Goal: Task Accomplishment & Management: Manage account settings

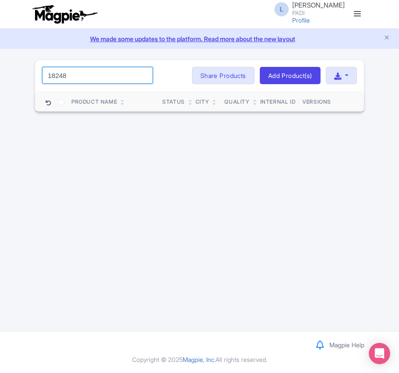
drag, startPoint x: 76, startPoint y: 77, endPoint x: -53, endPoint y: 74, distance: 128.9
click at [0, 74] on html "L Luca Novelli PADI Profile Users Settings Sign out Dashboard Company Product M…" at bounding box center [199, 186] width 399 height 373
paste input "6925"
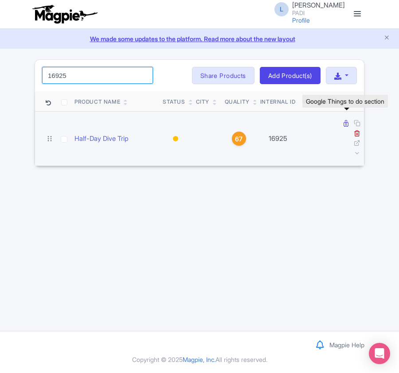
type input "16925"
click at [345, 123] on icon at bounding box center [345, 123] width 5 height 7
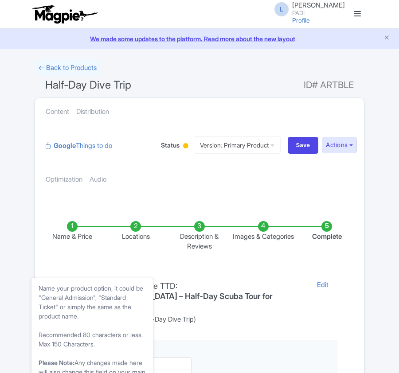
scroll to position [177, 0]
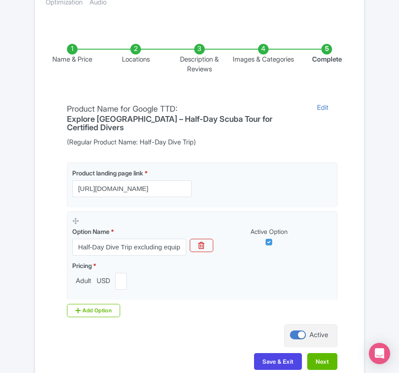
click at [136, 53] on li "Locations" at bounding box center [136, 59] width 64 height 31
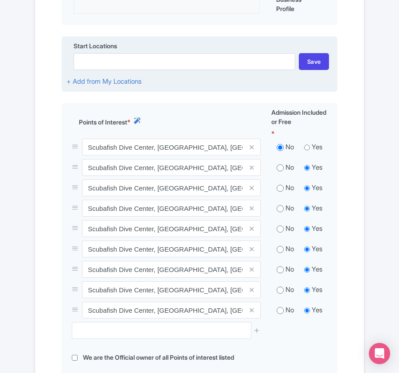
scroll to position [354, 0]
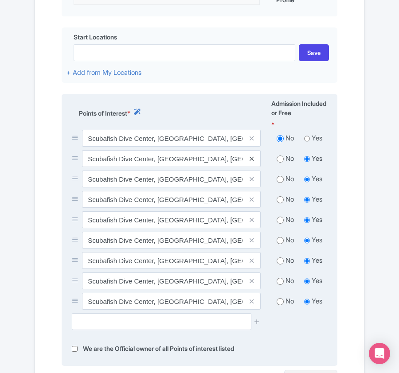
click at [250, 162] on icon at bounding box center [251, 158] width 4 height 7
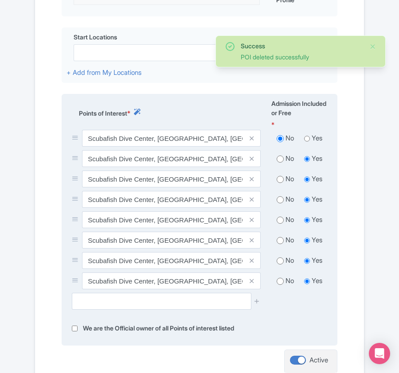
click at [253, 159] on icon at bounding box center [251, 158] width 4 height 7
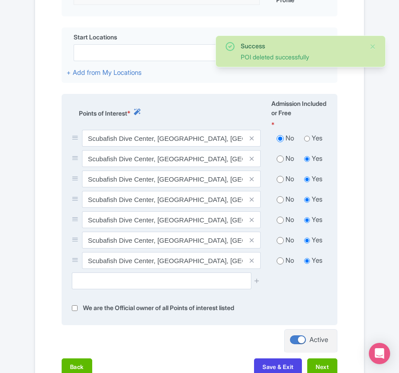
click at [253, 159] on icon at bounding box center [251, 158] width 4 height 7
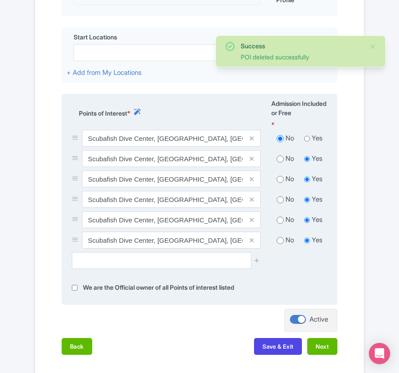
click at [250, 159] on icon at bounding box center [251, 158] width 4 height 7
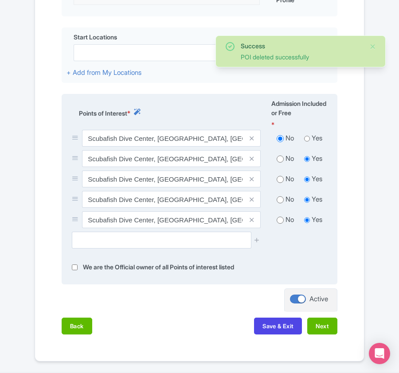
click at [250, 159] on icon at bounding box center [251, 158] width 4 height 7
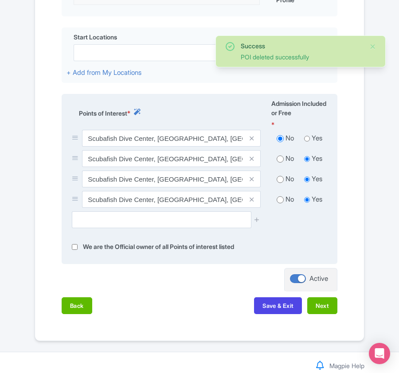
click at [250, 159] on icon at bounding box center [251, 158] width 4 height 7
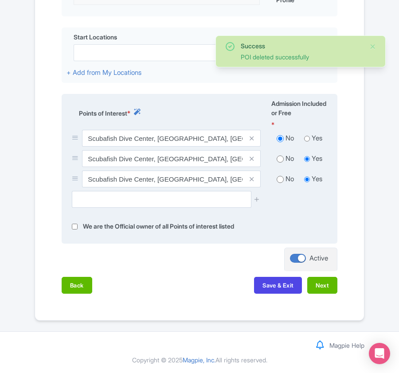
click at [250, 159] on icon at bounding box center [251, 158] width 4 height 7
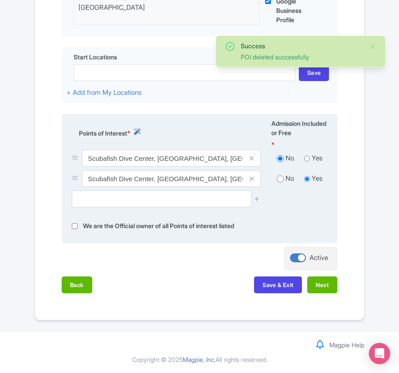
scroll to position [337, 0]
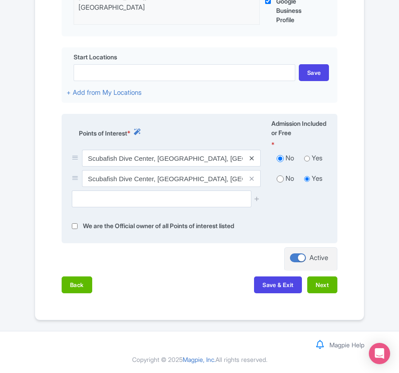
click at [252, 157] on icon at bounding box center [251, 158] width 4 height 7
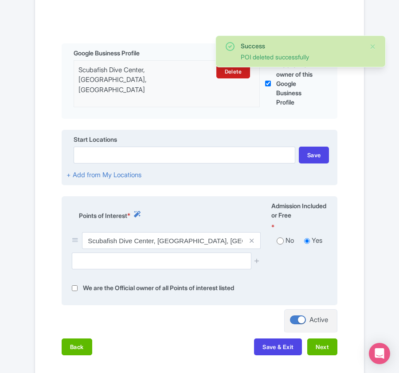
scroll to position [257, 0]
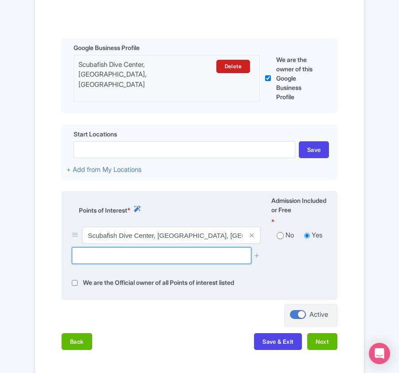
click at [87, 259] on input "text" at bounding box center [161, 255] width 179 height 17
paste input "Kichwani"
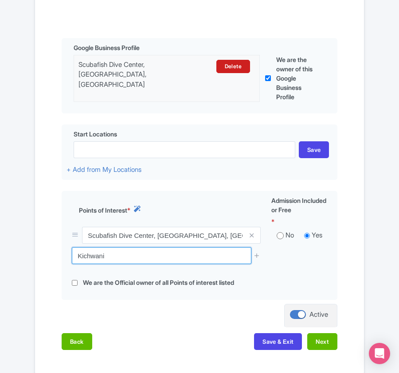
drag, startPoint x: 111, startPoint y: 256, endPoint x: -3, endPoint y: 249, distance: 113.6
paste input "Snorkeling zone"
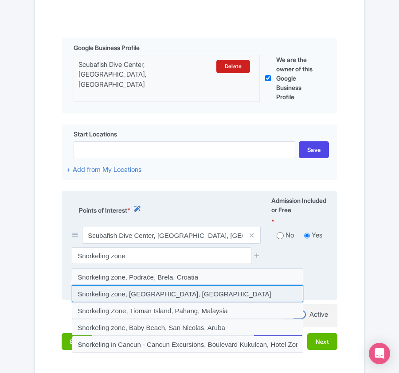
click at [128, 296] on input at bounding box center [187, 293] width 231 height 17
type input "Snorkeling zone, Kigomani, Tanzania"
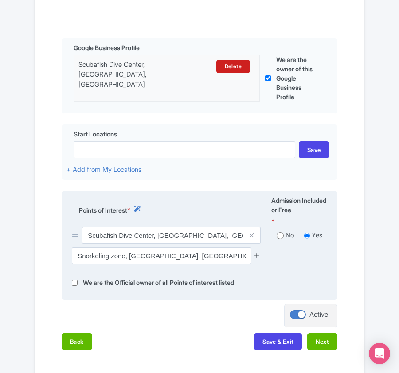
click at [255, 257] on icon at bounding box center [256, 255] width 7 height 7
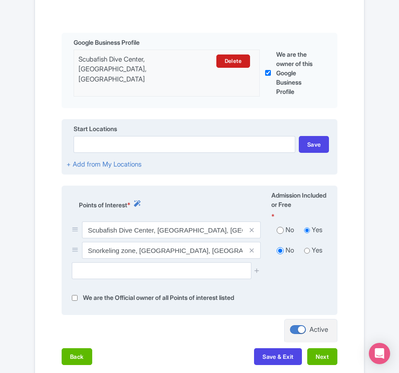
scroll to position [316, 0]
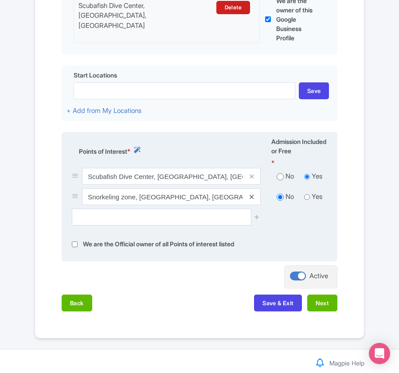
click at [250, 200] on icon at bounding box center [251, 197] width 4 height 7
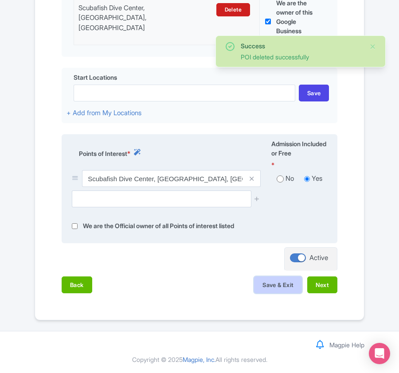
click at [266, 286] on button "Save & Exit" at bounding box center [278, 284] width 48 height 17
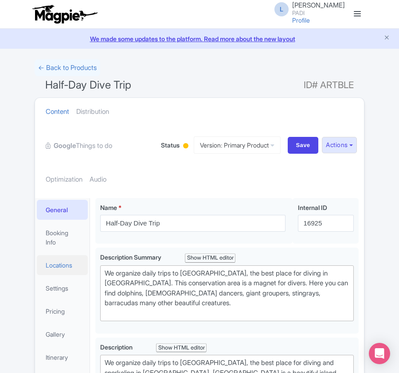
click at [62, 259] on link "Locations" at bounding box center [62, 265] width 51 height 20
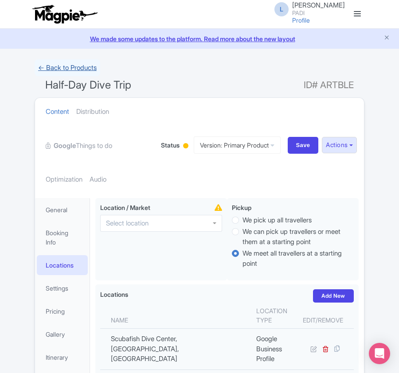
click at [54, 66] on link "← Back to Products" at bounding box center [68, 67] width 66 height 17
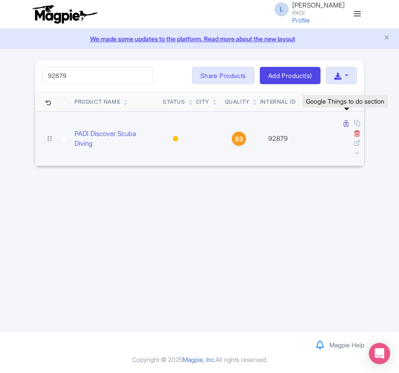
type input "92879"
click at [345, 125] on icon at bounding box center [345, 123] width 5 height 7
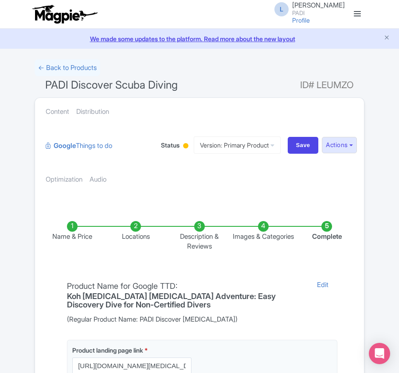
scroll to position [118, 0]
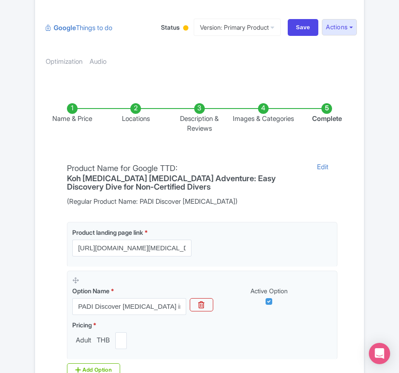
click at [136, 118] on li "Locations" at bounding box center [136, 118] width 64 height 31
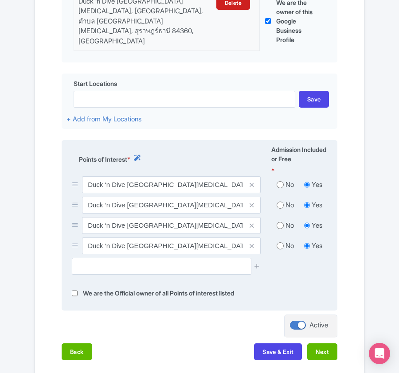
scroll to position [354, 0]
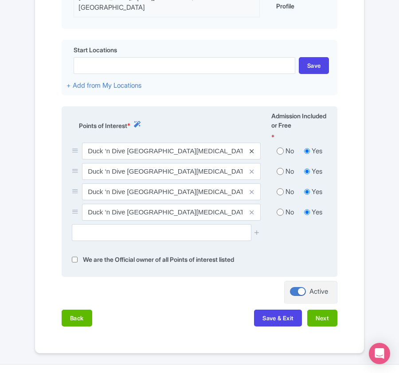
click at [252, 148] on icon at bounding box center [251, 151] width 4 height 7
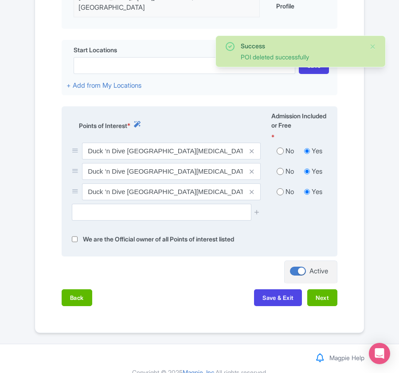
click at [252, 148] on icon at bounding box center [251, 151] width 4 height 7
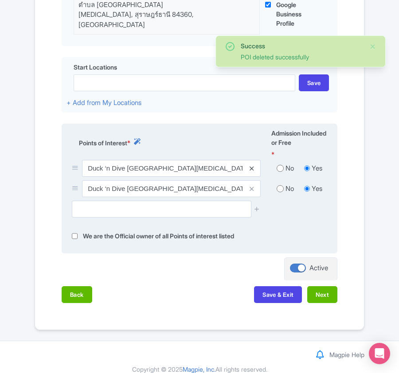
click at [252, 165] on icon at bounding box center [251, 168] width 4 height 7
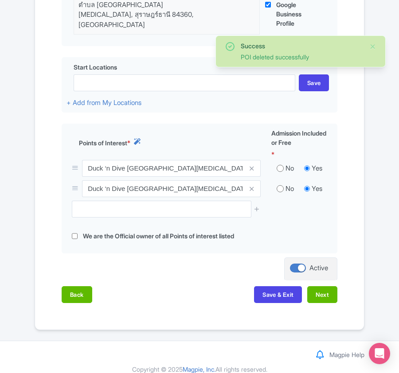
scroll to position [316, 0]
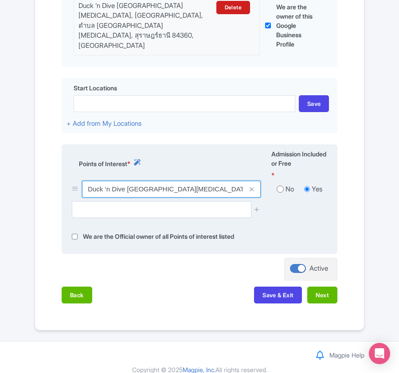
drag, startPoint x: 87, startPoint y: 181, endPoint x: 151, endPoint y: 176, distance: 63.5
click at [151, 181] on input "Duck ‘n Dive [GEOGRAPHIC_DATA][MEDICAL_DATA], [GEOGRAPHIC_DATA], ตำบล [GEOGRAPH…" at bounding box center [171, 189] width 178 height 17
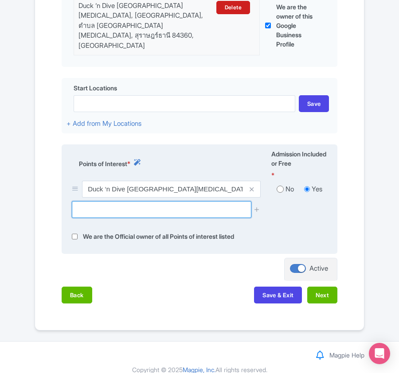
click at [166, 201] on input "text" at bounding box center [161, 209] width 179 height 17
paste input "White Rock Reef"
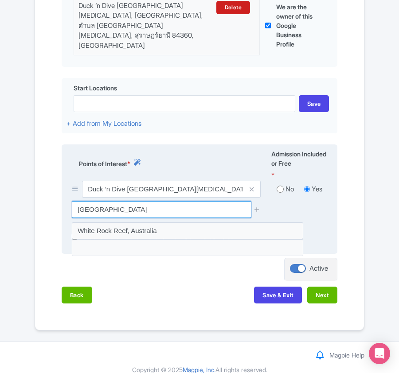
click at [80, 201] on input "[GEOGRAPHIC_DATA]" at bounding box center [161, 209] width 179 height 17
click at [137, 201] on input "[GEOGRAPHIC_DATA]" at bounding box center [161, 209] width 179 height 17
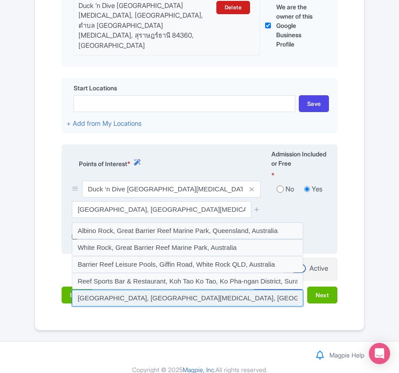
click at [159, 290] on input at bounding box center [187, 298] width 231 height 17
type input "[GEOGRAPHIC_DATA], [GEOGRAPHIC_DATA][MEDICAL_DATA], [GEOGRAPHIC_DATA], [GEOGRAP…"
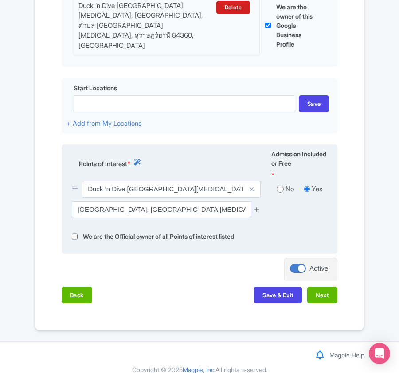
click at [258, 206] on icon at bounding box center [256, 209] width 7 height 7
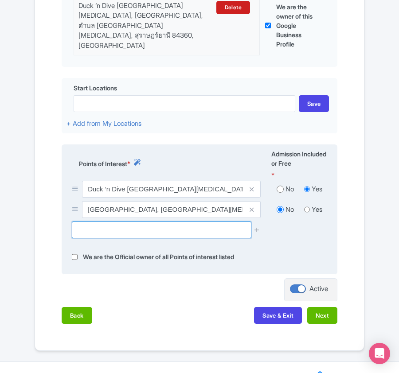
click at [87, 221] on input "text" at bounding box center [161, 229] width 179 height 17
paste input "Japanese Garden"
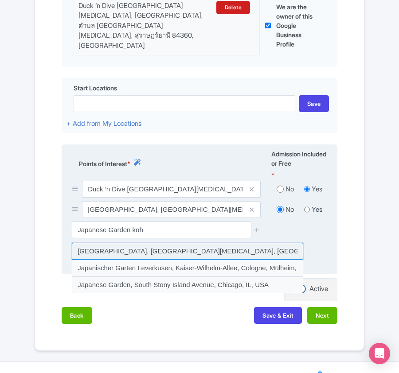
click at [101, 243] on input at bounding box center [187, 251] width 231 height 17
type input "[GEOGRAPHIC_DATA], [GEOGRAPHIC_DATA][MEDICAL_DATA], [GEOGRAPHIC_DATA]"
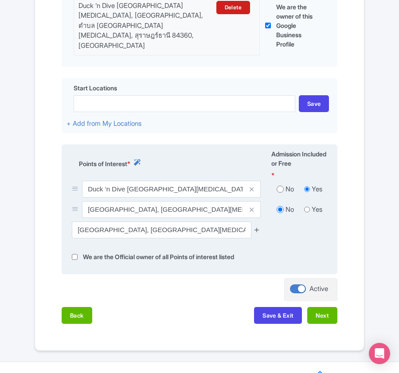
click at [257, 226] on icon at bounding box center [256, 229] width 7 height 7
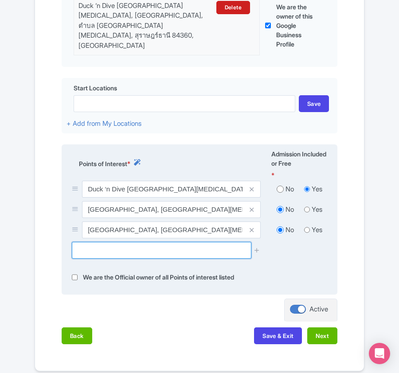
click at [176, 242] on input "text" at bounding box center [161, 250] width 179 height 17
paste input "Twins Pinnacle (Diving Spot)"
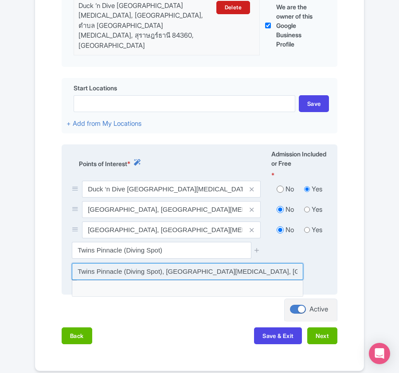
click at [160, 263] on input at bounding box center [187, 271] width 231 height 17
type input "Twins Pinnacle (Diving Spot), Ko Tao, Ko Pha-ngan District, Surat Thani, Thaila…"
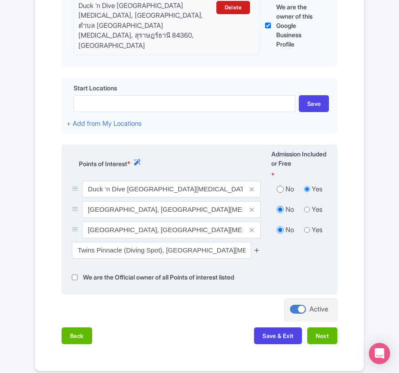
click at [256, 247] on icon at bounding box center [256, 250] width 7 height 7
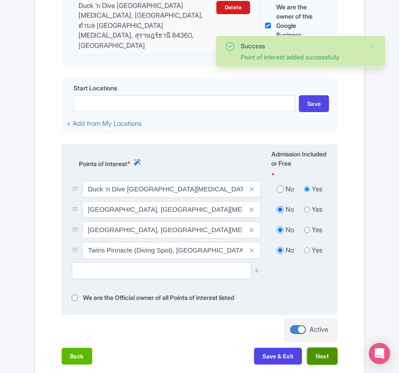
click at [323, 348] on button "Next" at bounding box center [322, 356] width 30 height 17
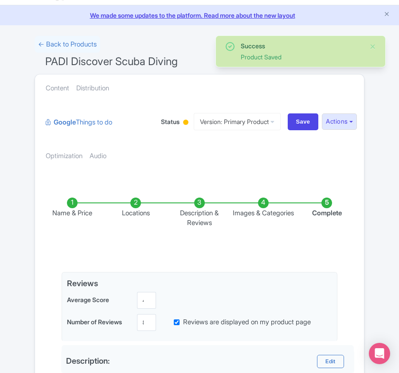
scroll to position [0, 0]
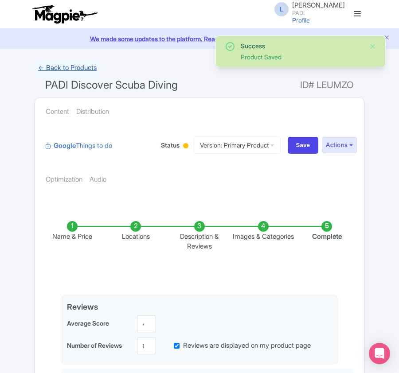
click at [80, 64] on link "← Back to Products" at bounding box center [68, 67] width 66 height 17
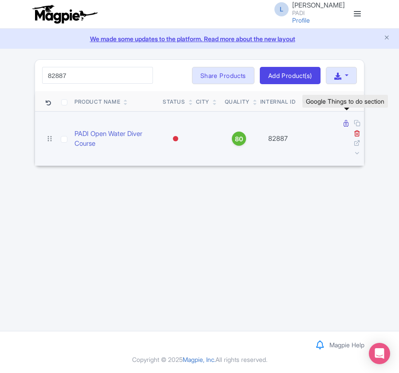
type input "82887"
click at [348, 124] on link at bounding box center [346, 123] width 7 height 8
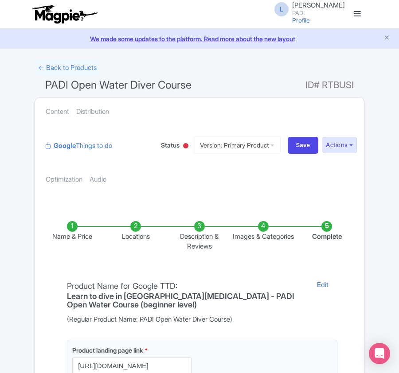
click at [139, 230] on li "Locations" at bounding box center [136, 236] width 64 height 31
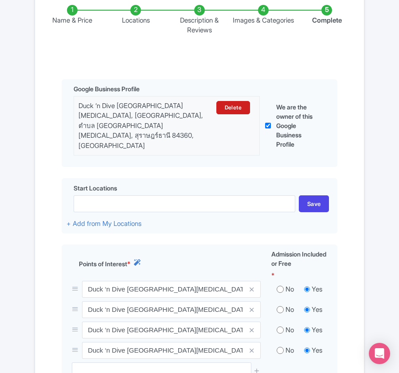
scroll to position [236, 0]
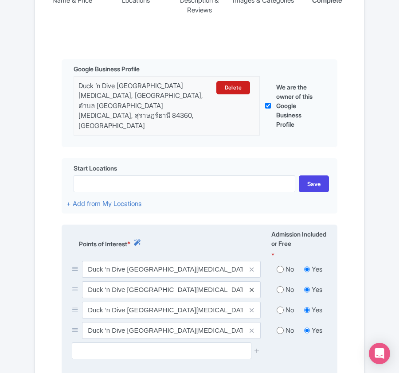
click at [251, 286] on icon at bounding box center [251, 289] width 4 height 7
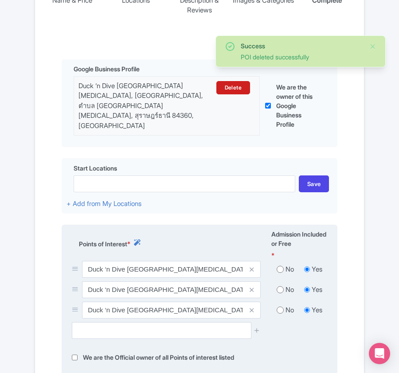
click at [251, 286] on icon at bounding box center [251, 289] width 4 height 7
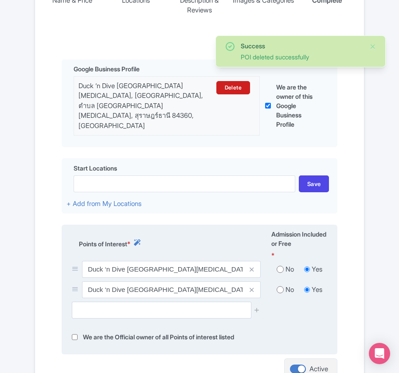
click at [251, 286] on icon at bounding box center [251, 289] width 4 height 7
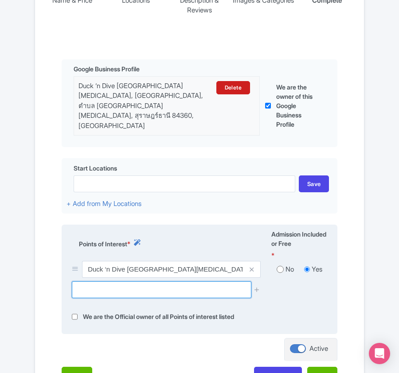
click at [114, 281] on input "text" at bounding box center [161, 289] width 179 height 17
paste input "White Rock Reef"
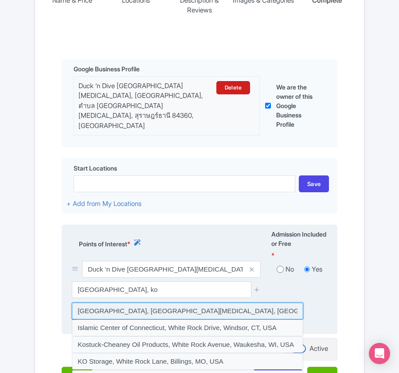
click at [146, 302] on input at bounding box center [187, 310] width 231 height 17
type input "White Rock Reef, Ko Tao, Ko Pha-ngan District, Surat Thani, Thailand"
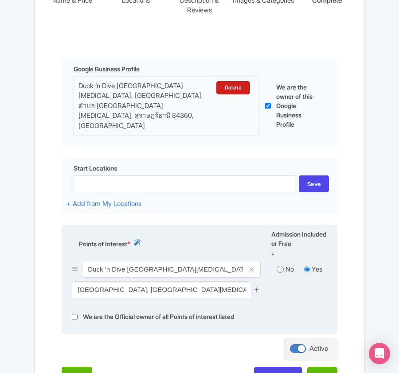
click at [255, 286] on icon at bounding box center [256, 289] width 7 height 7
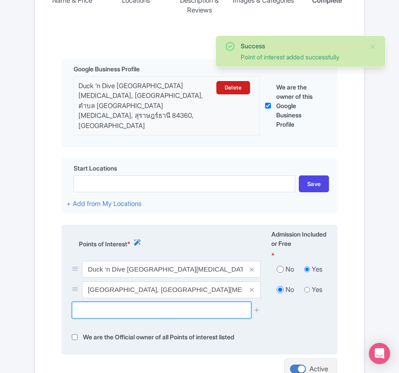
click at [113, 305] on input "text" at bounding box center [161, 310] width 179 height 17
paste input "Japanese Garden"
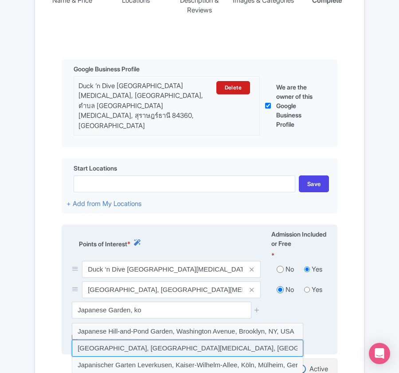
click at [120, 340] on input at bounding box center [187, 348] width 231 height 17
type input "Japanese Garden, Ko Tao, Thailand"
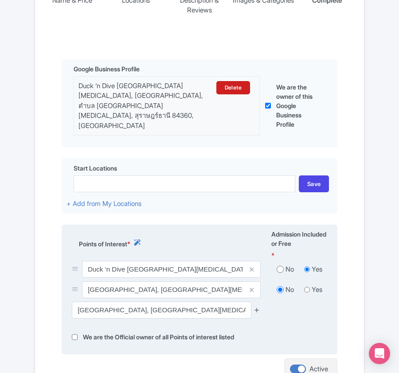
click at [256, 306] on icon at bounding box center [256, 309] width 7 height 7
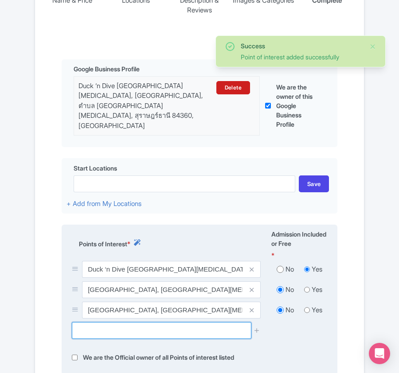
click at [124, 322] on input "text" at bounding box center [161, 330] width 179 height 17
paste input "Twins Pinnacle (Diving Spot)"
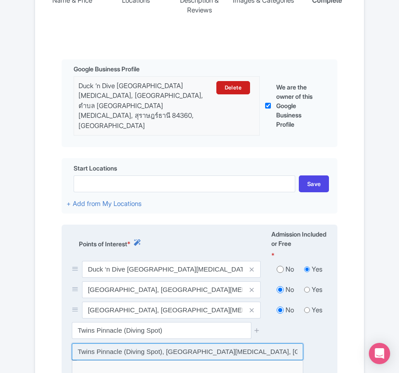
click at [197, 343] on input at bounding box center [187, 351] width 231 height 17
type input "Twins Pinnacle (Diving Spot), Ko Tao, Ko Pha-ngan District, Surat Thani, Thaila…"
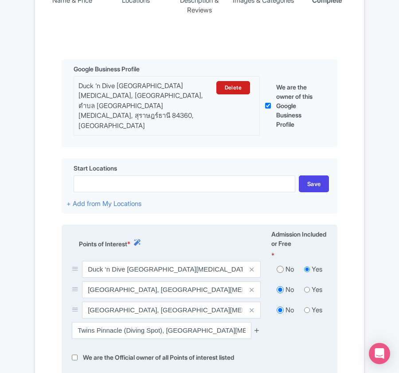
click at [255, 327] on icon at bounding box center [256, 330] width 7 height 7
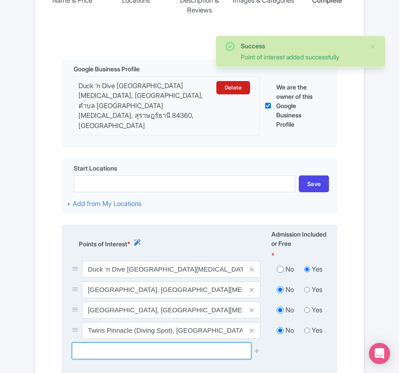
click at [146, 342] on input "text" at bounding box center [161, 350] width 179 height 17
paste input "HTMS Sattakut Dive Site"
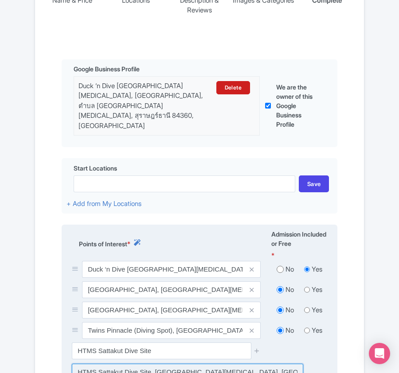
click at [180, 364] on input at bounding box center [187, 372] width 231 height 17
type input "HTMS Sattakut Dive Site, Ko Tao, Thailand"
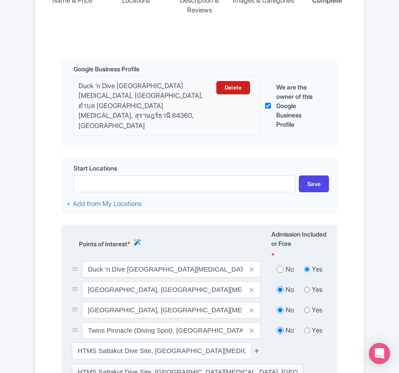
click at [257, 347] on icon at bounding box center [256, 350] width 7 height 7
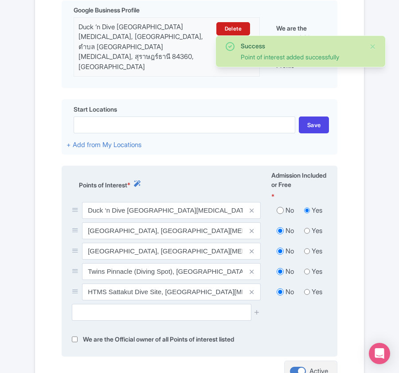
scroll to position [354, 0]
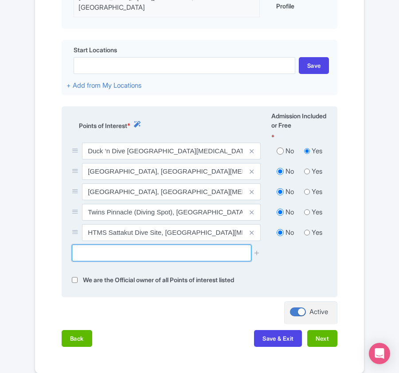
click at [114, 246] on input "text" at bounding box center [161, 252] width 179 height 17
paste input "Red Rock"
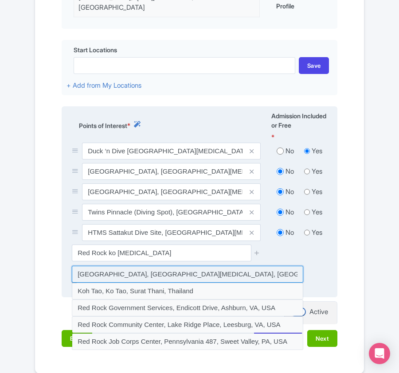
click at [117, 266] on input at bounding box center [187, 274] width 231 height 17
type input "Thailand, Ko Tao, Red Rock"
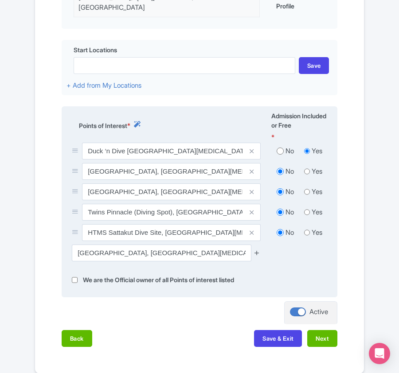
click at [255, 249] on icon at bounding box center [256, 252] width 7 height 7
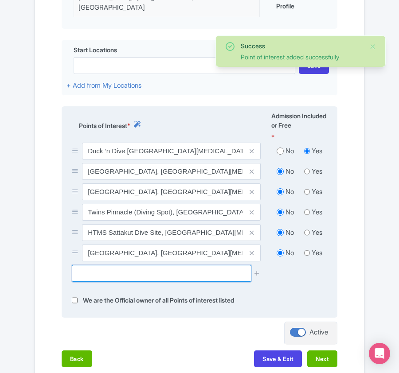
click at [174, 265] on input "text" at bounding box center [161, 273] width 179 height 17
paste input "Green Rock"
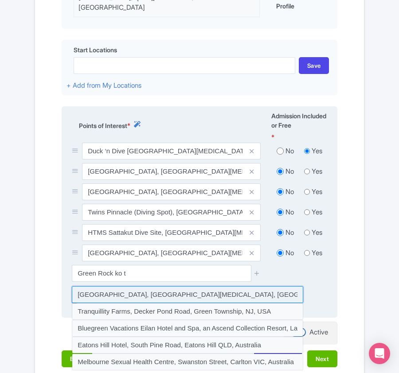
click at [155, 286] on input at bounding box center [187, 294] width 231 height 17
type input "Thailand, Ko Tao, Green Rock"
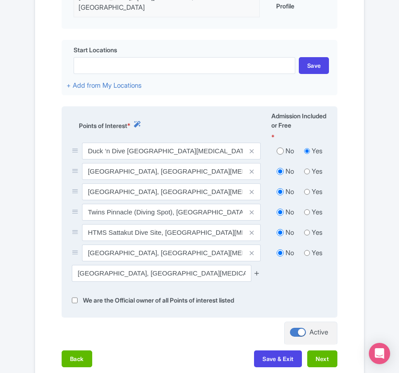
click at [258, 270] on icon at bounding box center [256, 273] width 7 height 7
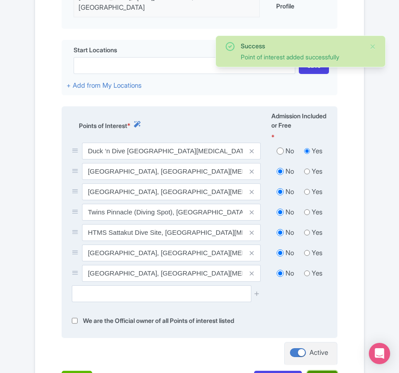
click at [321, 371] on button "Next" at bounding box center [322, 379] width 30 height 17
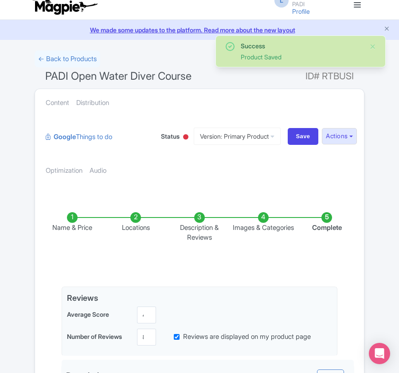
scroll to position [0, 0]
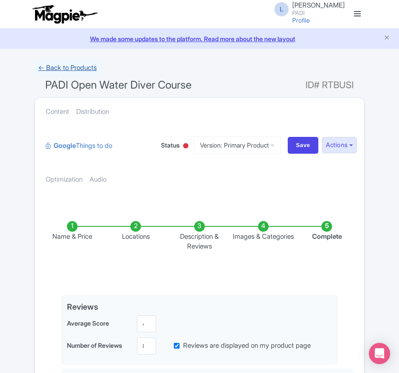
click at [67, 67] on link "← Back to Products" at bounding box center [68, 67] width 66 height 17
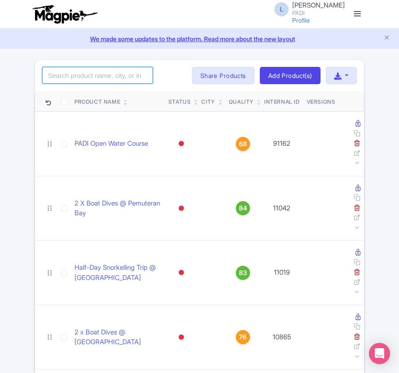
click at [120, 75] on input "search" at bounding box center [97, 75] width 111 height 17
paste input "19216"
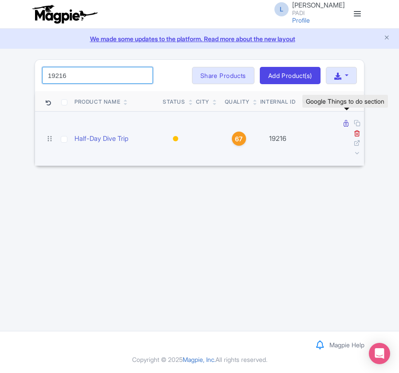
type input "19216"
click at [344, 126] on icon at bounding box center [345, 123] width 5 height 7
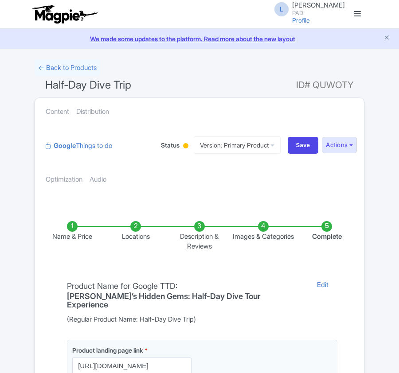
scroll to position [177, 0]
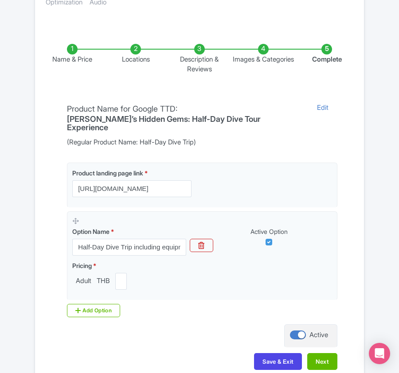
click at [137, 50] on li "Locations" at bounding box center [136, 59] width 64 height 31
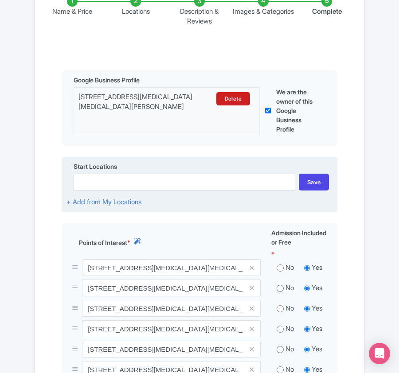
scroll to position [295, 0]
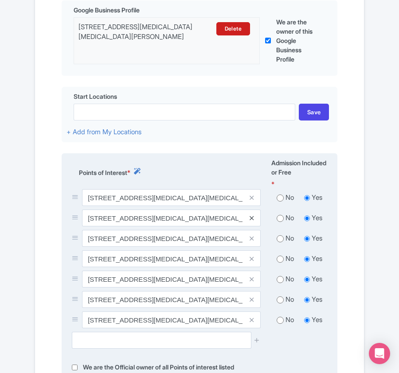
click at [250, 220] on icon at bounding box center [251, 218] width 4 height 7
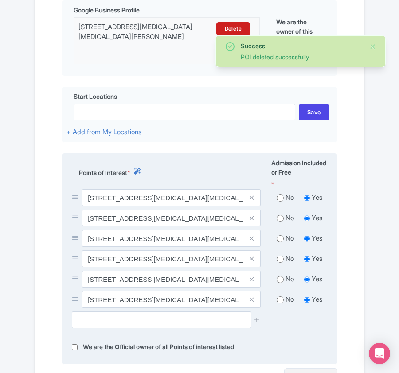
click at [250, 220] on icon at bounding box center [251, 218] width 4 height 7
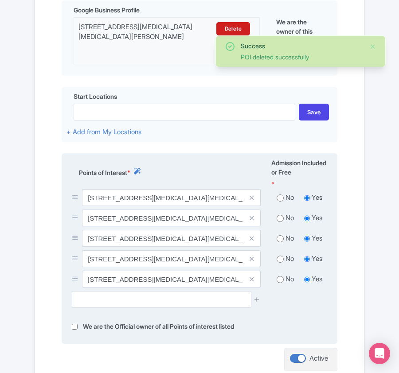
click at [250, 220] on icon at bounding box center [251, 218] width 4 height 7
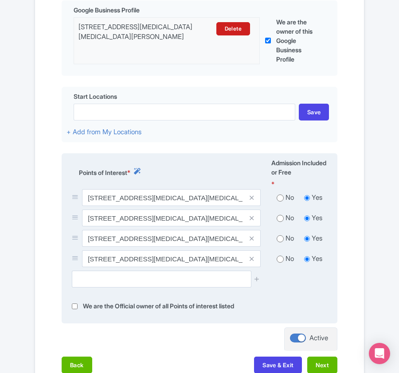
click at [250, 220] on icon at bounding box center [251, 218] width 4 height 7
click at [252, 221] on icon at bounding box center [251, 218] width 4 height 7
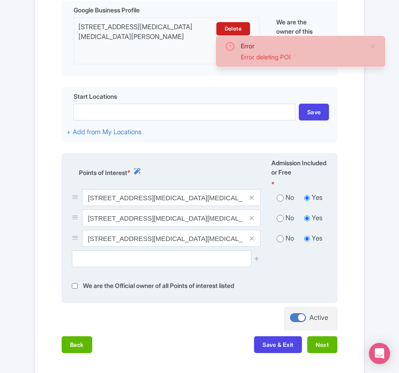
click at [252, 218] on icon at bounding box center [251, 218] width 4 height 7
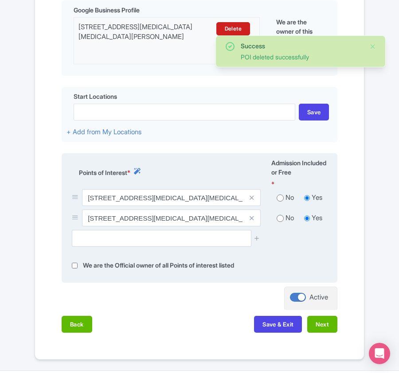
click at [252, 218] on icon at bounding box center [251, 218] width 4 height 7
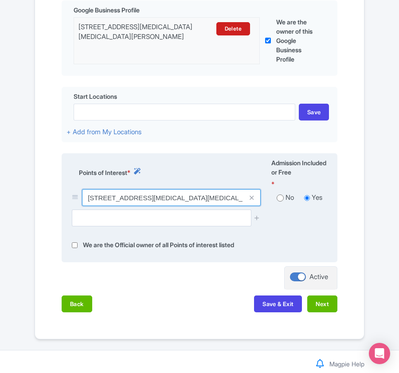
drag, startPoint x: 88, startPoint y: 197, endPoint x: 135, endPoint y: 197, distance: 46.9
click at [135, 197] on input "FIFTY SIX DIVE, 10, Sairee Beach, 4, Tambon Ko Tao, Koh Tao, Chang Wat Surat Th…" at bounding box center [171, 197] width 178 height 17
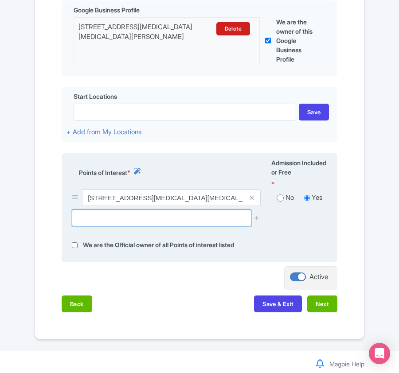
click at [119, 218] on input "text" at bounding box center [161, 217] width 179 height 17
paste input "Pottery pinnacle"
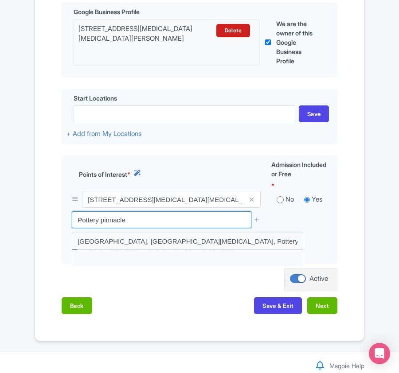
scroll to position [316, 0]
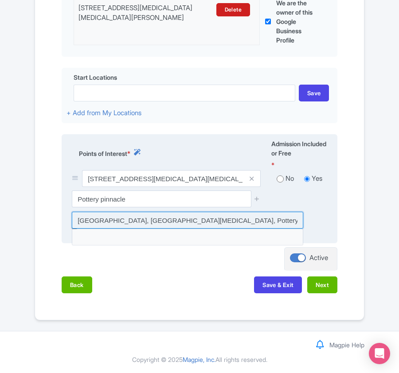
click at [140, 219] on input at bounding box center [187, 220] width 231 height 17
type input "Thailand, Ko Tao, Pottery pinnacle"
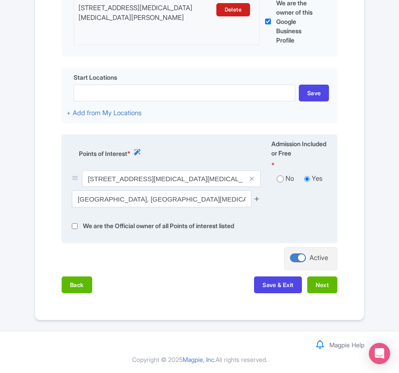
click at [257, 200] on icon at bounding box center [256, 198] width 7 height 7
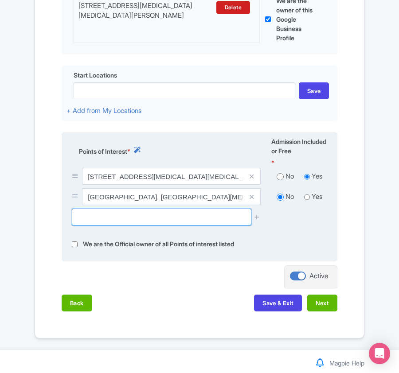
click at [90, 224] on input "text" at bounding box center [161, 217] width 179 height 17
paste input "HTMS Sattakut Dive Site"
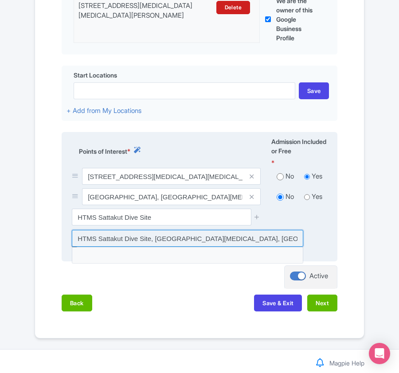
click at [165, 241] on input at bounding box center [187, 238] width 231 height 17
type input "HTMS Sattakut Dive Site, Ko Tao, Thailand"
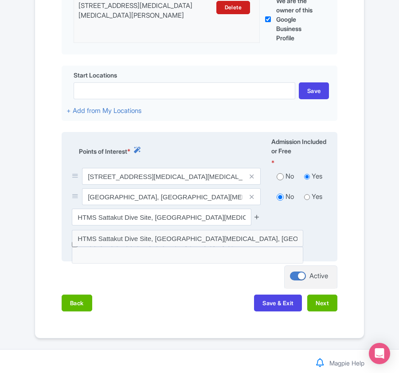
click at [257, 216] on icon at bounding box center [256, 216] width 7 height 7
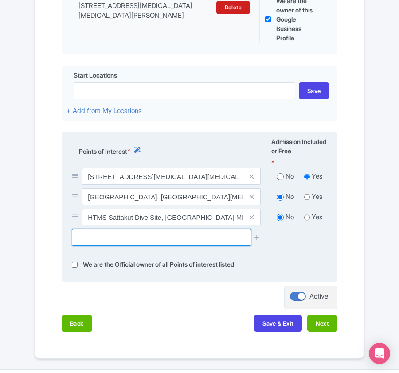
click at [101, 244] on input "text" at bounding box center [161, 237] width 179 height 17
paste input "The Three Rocks"
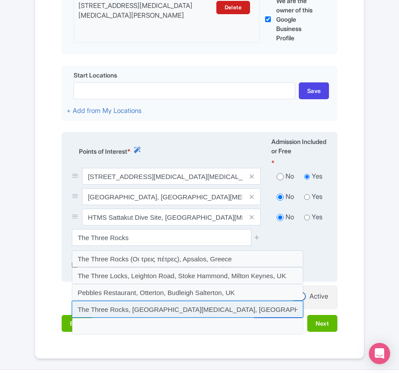
click at [128, 310] on input at bounding box center [187, 309] width 231 height 17
type input "The Three Rocks, [GEOGRAPHIC_DATA][MEDICAL_DATA], [GEOGRAPHIC_DATA]"
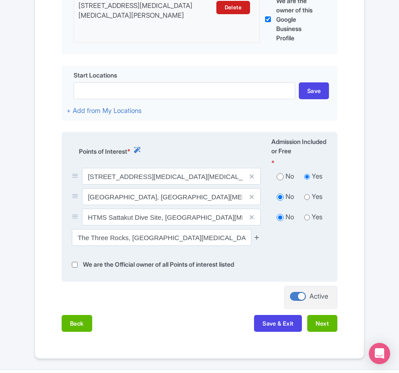
click at [257, 238] on icon at bounding box center [256, 237] width 7 height 7
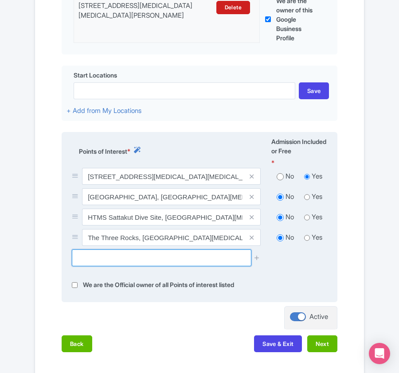
click at [97, 264] on input "text" at bounding box center [161, 257] width 179 height 17
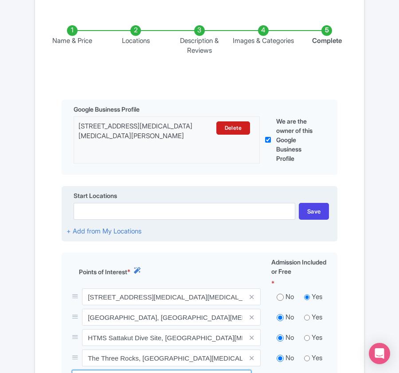
scroll to position [198, 0]
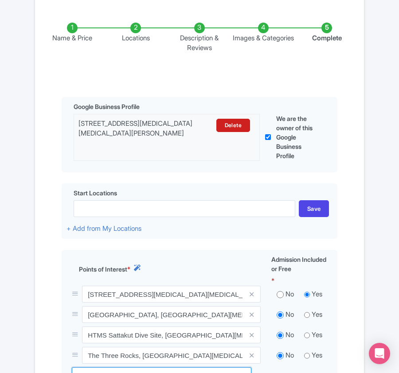
type input "a"
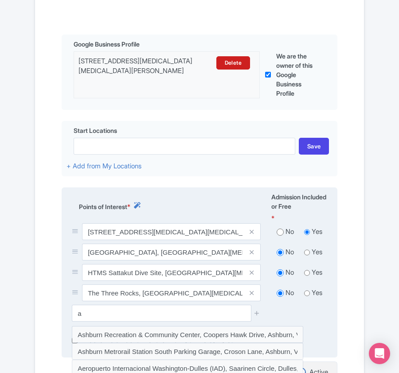
scroll to position [316, 0]
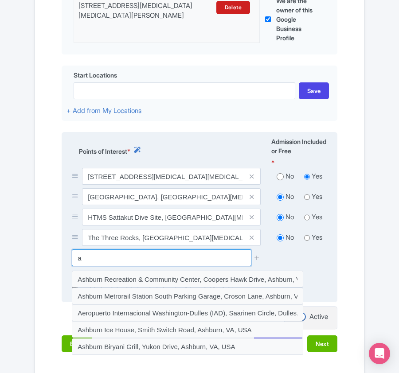
drag, startPoint x: 91, startPoint y: 266, endPoint x: 71, endPoint y: 256, distance: 22.8
click at [71, 256] on div "a" at bounding box center [165, 257] width 199 height 17
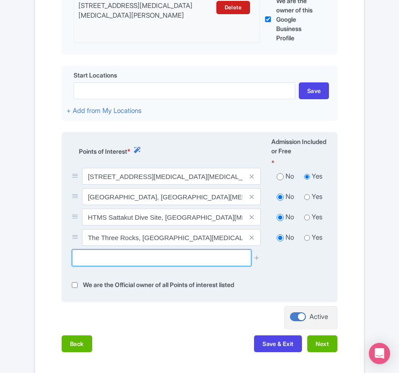
click at [128, 263] on input "text" at bounding box center [161, 257] width 179 height 17
paste input "Southwest Pinnacle"
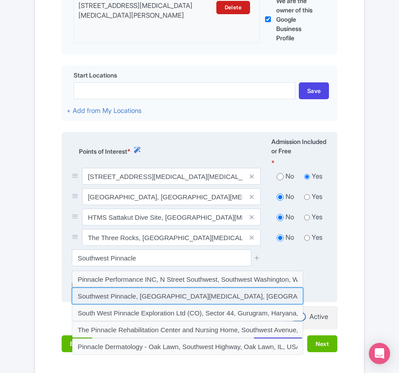
click at [133, 296] on input at bounding box center [187, 295] width 231 height 17
type input "Southwest Pinnacle, Ko Tao, Thailand"
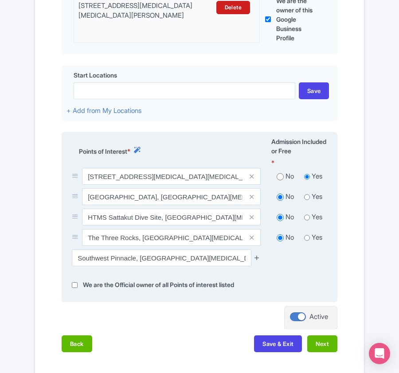
click at [259, 260] on icon at bounding box center [256, 257] width 7 height 7
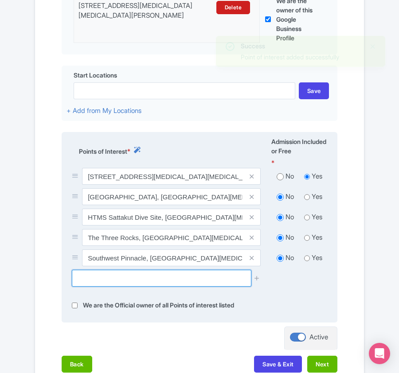
click at [133, 286] on input "text" at bounding box center [161, 278] width 179 height 17
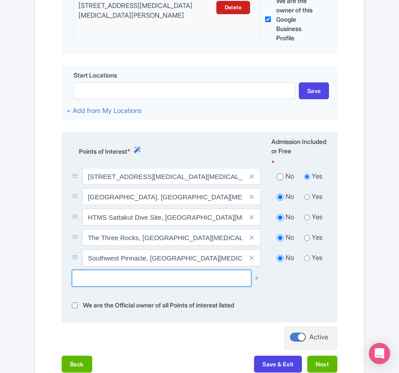
paste input "Hin Wong Diving Spot"
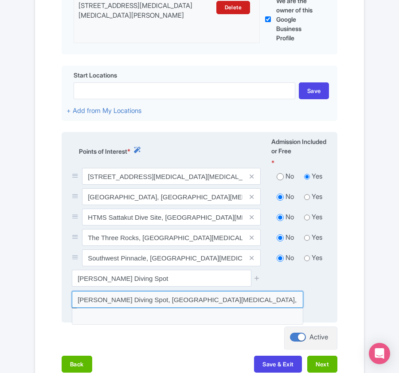
click at [124, 302] on input at bounding box center [187, 299] width 231 height 17
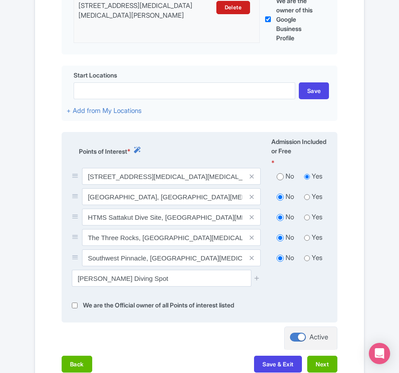
type input "Hin Wong Diving Spot, Ko Tao, Thailand"
click at [255, 279] on icon at bounding box center [256, 278] width 7 height 7
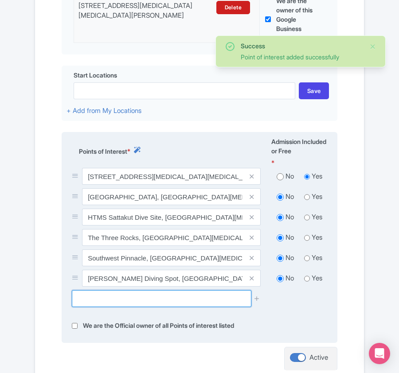
click at [107, 307] on input "text" at bounding box center [161, 298] width 179 height 17
paste input "Shark Island"
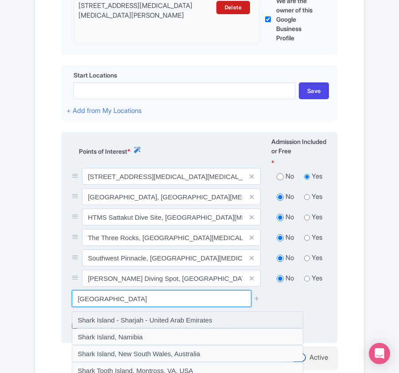
scroll to position [375, 0]
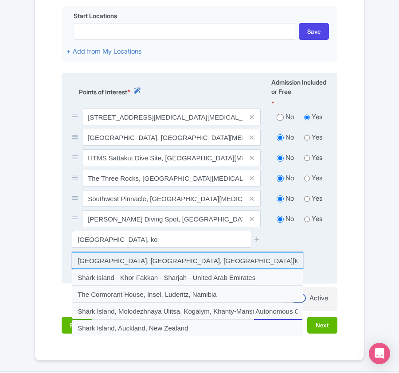
click at [143, 264] on input at bounding box center [187, 260] width 231 height 17
type input "Shark Island, Golf von Thailand, Ko Tao, Thailand"
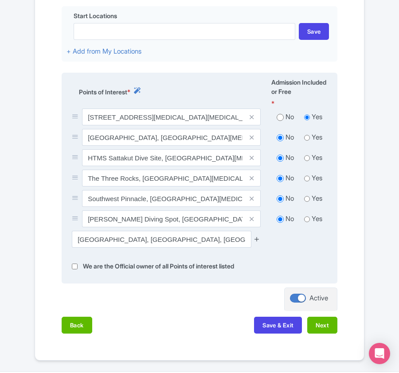
click at [257, 242] on icon at bounding box center [256, 239] width 7 height 7
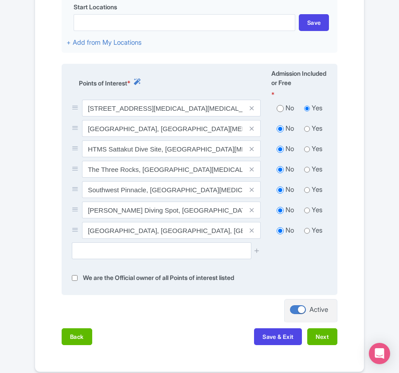
scroll to position [438, 0]
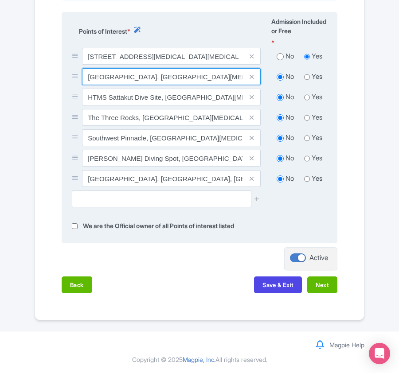
drag, startPoint x: 142, startPoint y: 77, endPoint x: 188, endPoint y: 75, distance: 46.1
click at [188, 75] on input "Thailand, Ko Tao, Pottery pinnacle" at bounding box center [171, 76] width 178 height 17
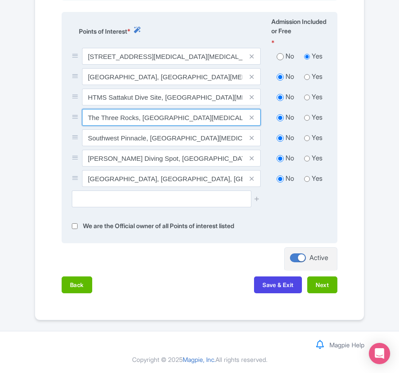
drag, startPoint x: 85, startPoint y: 117, endPoint x: 137, endPoint y: 116, distance: 51.8
click at [137, 116] on input "The Three Rocks, Ko Tao, Thailand" at bounding box center [171, 117] width 178 height 17
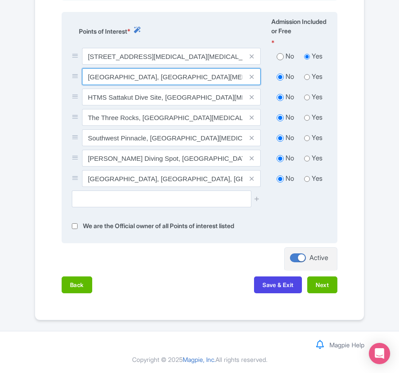
drag, startPoint x: 142, startPoint y: 77, endPoint x: 190, endPoint y: 78, distance: 47.9
click at [190, 78] on input "Thailand, Ko Tao, Pottery pinnacle" at bounding box center [171, 76] width 178 height 17
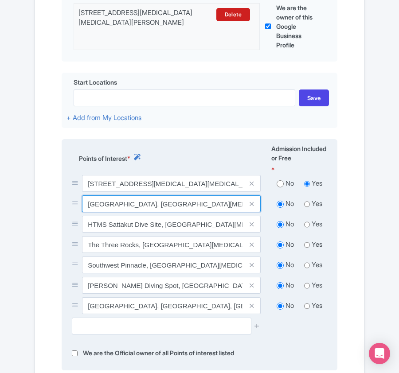
scroll to position [379, 0]
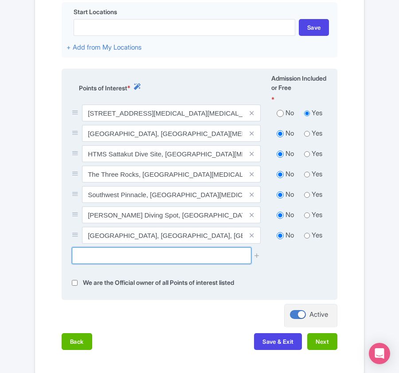
click at [112, 257] on input "text" at bounding box center [161, 255] width 179 height 17
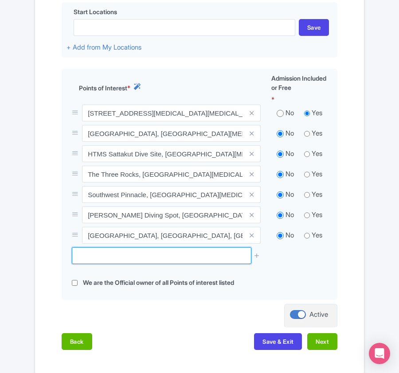
paste input "Ao Leuk"
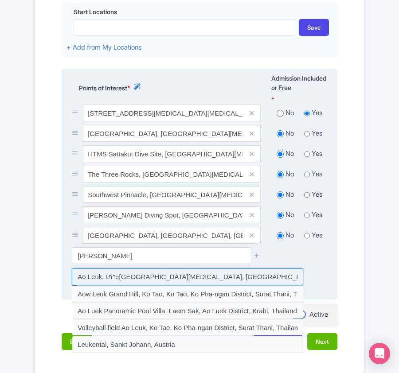
click at [88, 282] on input at bounding box center [187, 276] width 231 height 17
type input "Ao Leuk, เกาะเต่า Ko Tao, Ko Pha-ngan District, Surat Thani, Thailand"
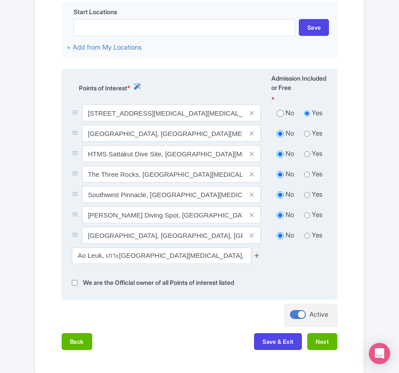
click at [255, 258] on icon at bounding box center [256, 255] width 7 height 7
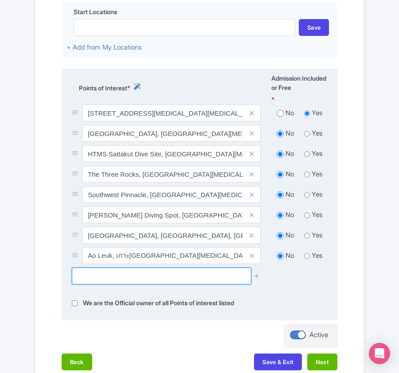
click at [101, 276] on input "text" at bounding box center [161, 275] width 179 height 17
paste input "Chumphon Pinnacle"
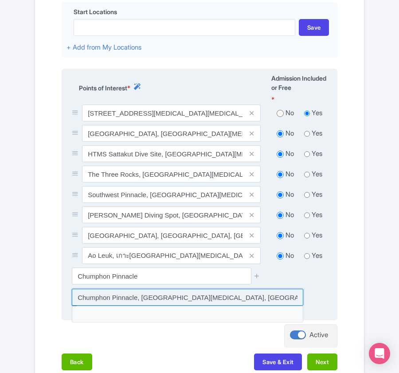
click at [182, 297] on input at bounding box center [187, 297] width 231 height 17
type input "Chumphon Pinnacle, Ko Tao, Ko Pha-ngan District, Surat Thani, Thailand"
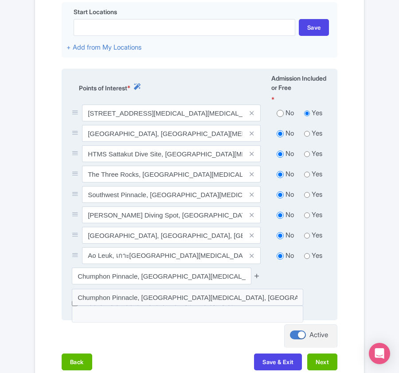
click at [259, 275] on icon at bounding box center [256, 275] width 7 height 7
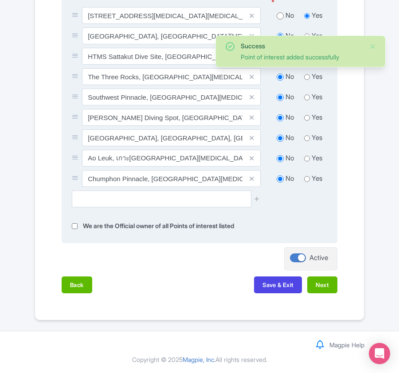
scroll to position [479, 0]
click at [323, 287] on button "Next" at bounding box center [322, 284] width 30 height 17
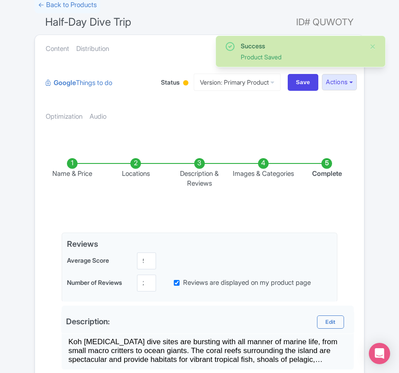
scroll to position [0, 0]
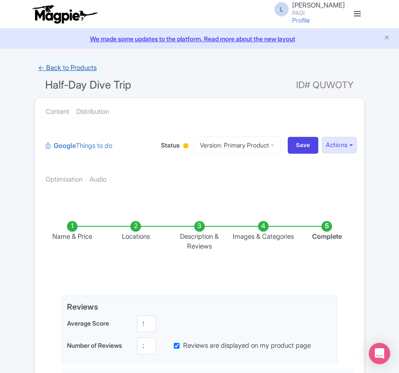
click at [59, 63] on link "← Back to Products" at bounding box center [68, 67] width 66 height 17
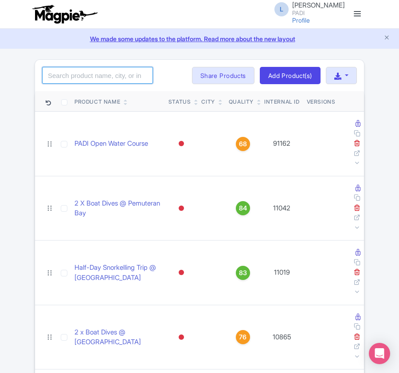
click at [55, 71] on input "search" at bounding box center [97, 75] width 111 height 17
paste input "1339"
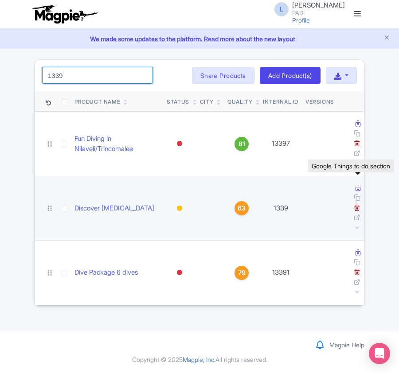
type input "1339"
click at [356, 188] on icon at bounding box center [357, 188] width 5 height 7
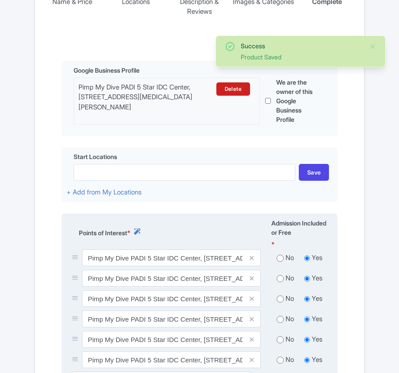
scroll to position [353, 0]
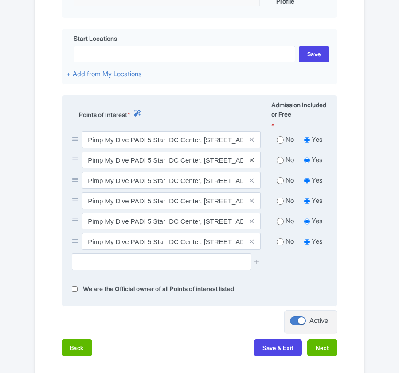
click at [250, 160] on icon at bounding box center [251, 160] width 4 height 7
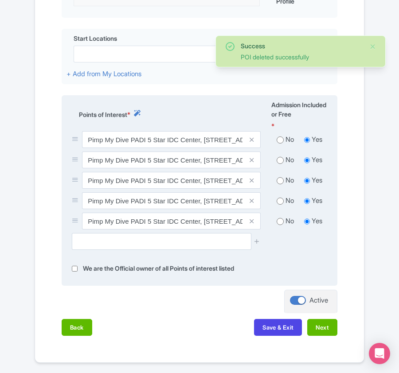
click at [252, 163] on icon at bounding box center [251, 160] width 4 height 7
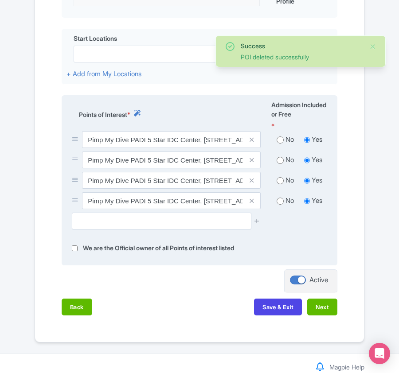
click at [252, 163] on icon at bounding box center [251, 160] width 4 height 7
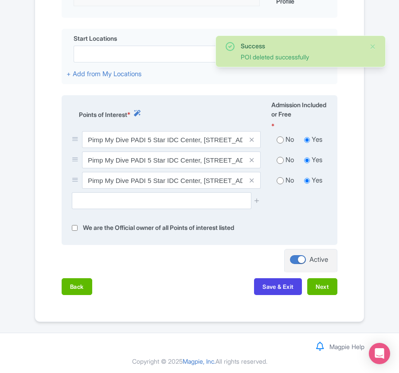
click at [252, 163] on icon at bounding box center [251, 160] width 4 height 7
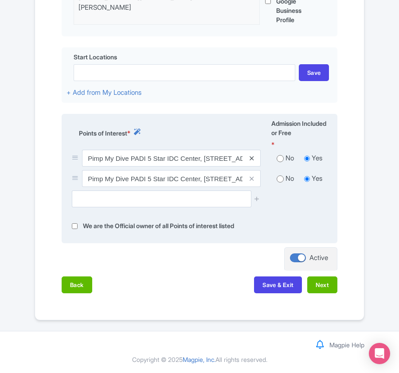
click at [252, 156] on icon at bounding box center [251, 158] width 4 height 7
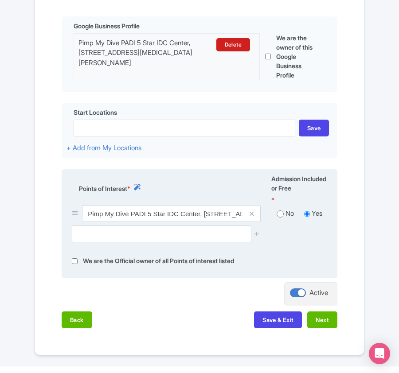
scroll to position [316, 0]
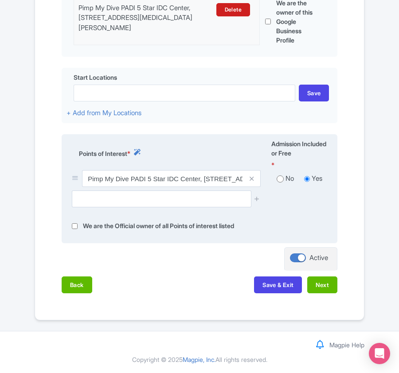
click at [105, 188] on div "Pimp My Dive PADI 5 Star IDC Center, [STREET_ADDRESS][MEDICAL_DATA][PERSON_NAME]" at bounding box center [165, 180] width 199 height 20
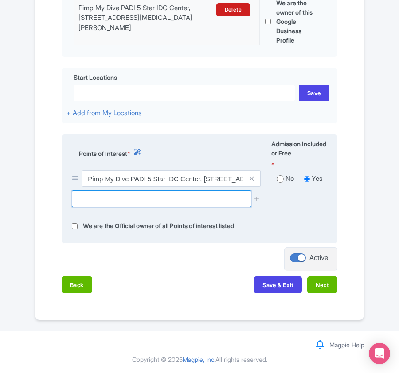
click at [103, 197] on input "text" at bounding box center [161, 198] width 179 height 17
paste input "Pottery pinnacle"
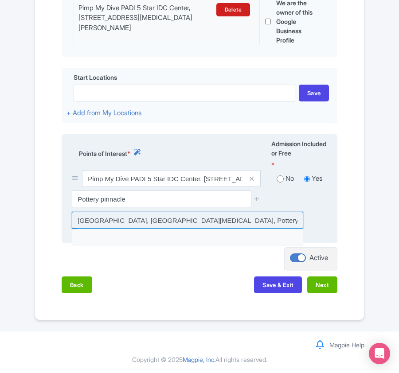
click at [144, 220] on input at bounding box center [187, 220] width 231 height 17
type input "[GEOGRAPHIC_DATA], [GEOGRAPHIC_DATA][MEDICAL_DATA], Pottery pinnacle"
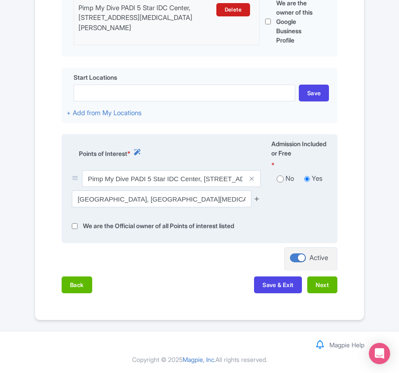
click at [255, 199] on icon at bounding box center [256, 198] width 7 height 7
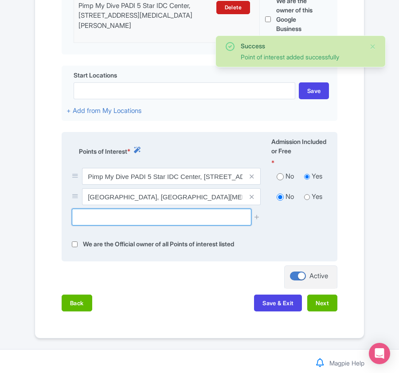
click at [94, 217] on input "text" at bounding box center [161, 217] width 179 height 17
paste input "The Three Rocks"
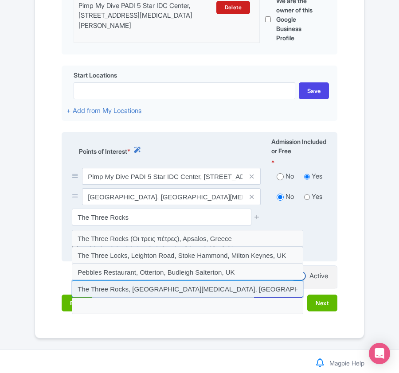
click at [153, 290] on input at bounding box center [187, 288] width 231 height 17
type input "The Three Rocks, Ko Tao, Thailand"
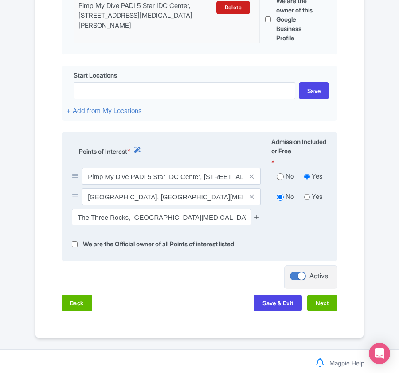
click at [254, 218] on icon at bounding box center [256, 216] width 7 height 7
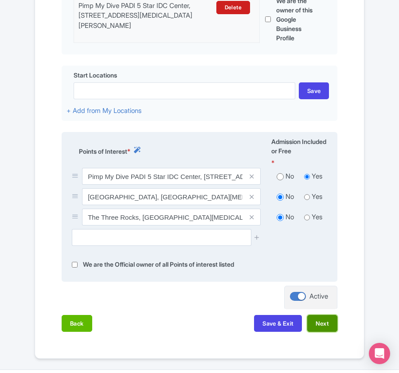
click at [317, 320] on button "Next" at bounding box center [322, 323] width 30 height 17
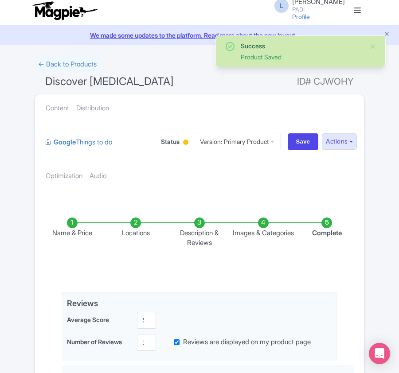
scroll to position [0, 0]
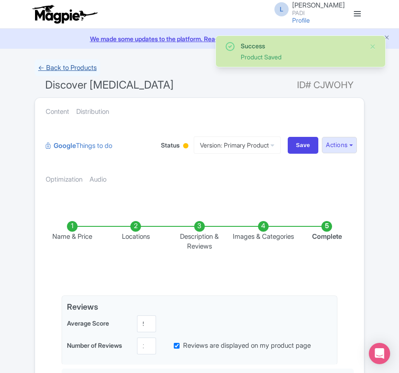
click at [58, 70] on link "← Back to Products" at bounding box center [68, 67] width 66 height 17
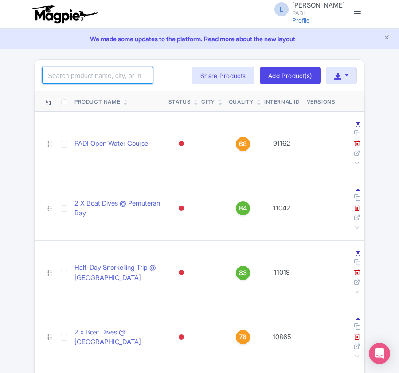
click at [87, 74] on input "search" at bounding box center [97, 75] width 111 height 17
paste input "8226"
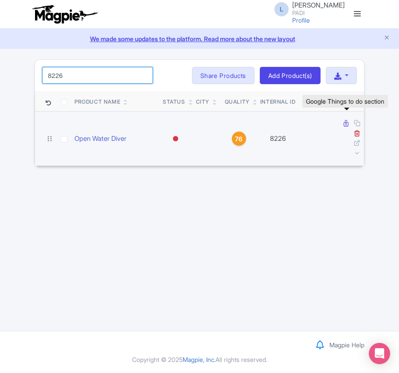
type input "8226"
click at [345, 123] on icon at bounding box center [345, 123] width 5 height 7
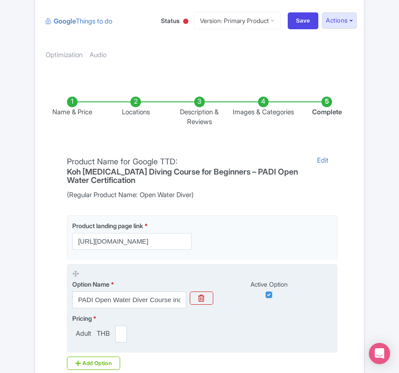
scroll to position [177, 0]
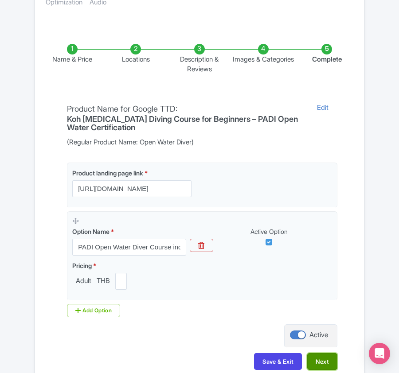
click at [320, 367] on button "Next" at bounding box center [322, 361] width 30 height 17
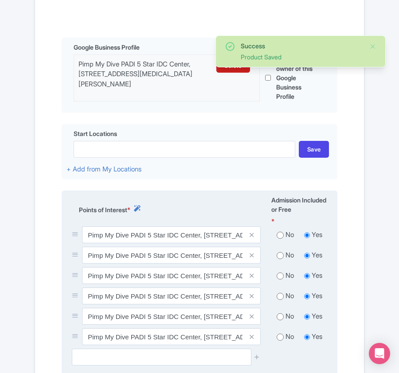
scroll to position [295, 0]
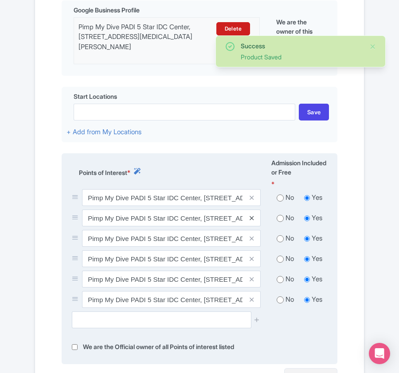
click at [252, 218] on icon at bounding box center [251, 218] width 4 height 7
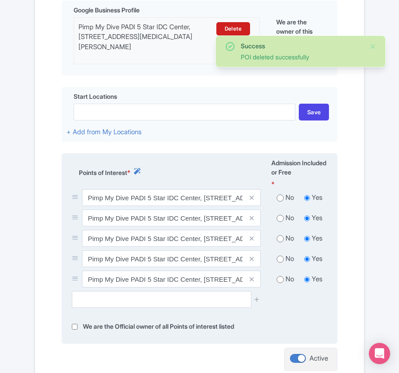
click at [252, 218] on icon at bounding box center [251, 218] width 4 height 7
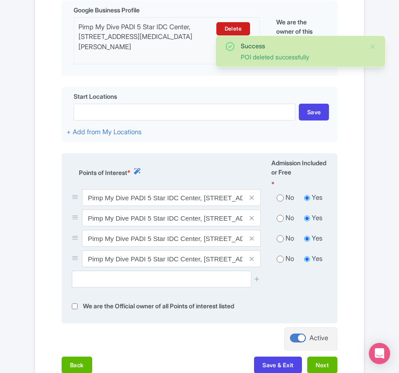
click at [252, 218] on icon at bounding box center [251, 218] width 4 height 7
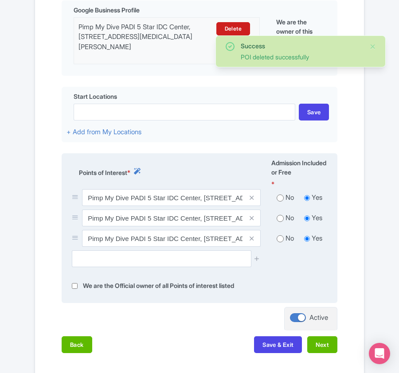
click at [252, 218] on icon at bounding box center [251, 218] width 4 height 7
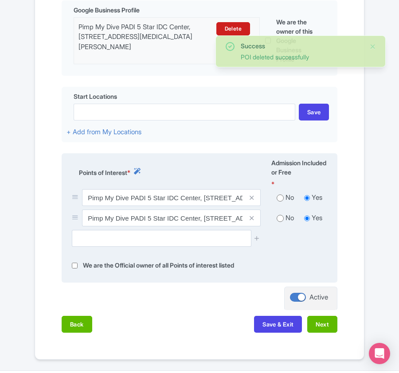
click at [252, 218] on icon at bounding box center [251, 218] width 4 height 7
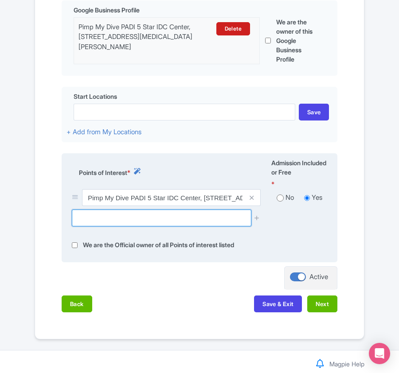
click at [204, 220] on input "text" at bounding box center [161, 217] width 179 height 17
paste input "White Rock Reef"
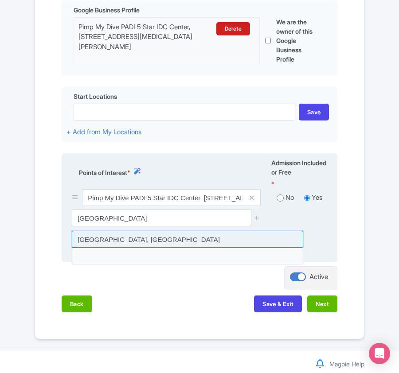
click at [135, 238] on input at bounding box center [187, 239] width 231 height 17
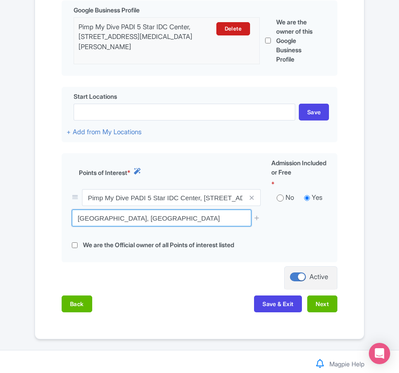
drag, startPoint x: 213, startPoint y: 220, endPoint x: -23, endPoint y: 221, distance: 236.0
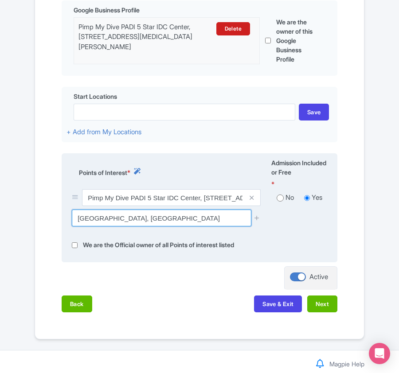
paste input "text"
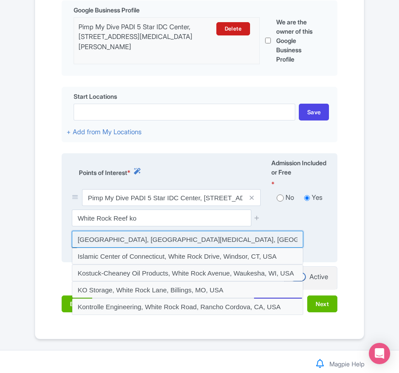
click at [159, 243] on input at bounding box center [187, 239] width 231 height 17
type input "White Rock Reef, Ko Tao, Ko Pha-ngan District, Surat Thani, Thailand"
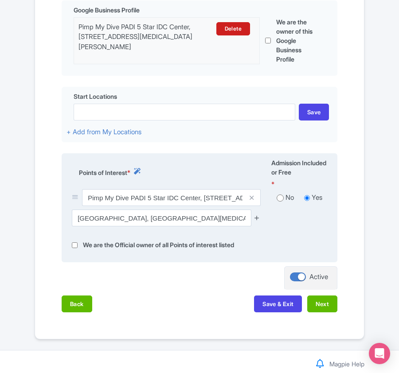
click at [255, 219] on icon at bounding box center [256, 217] width 7 height 7
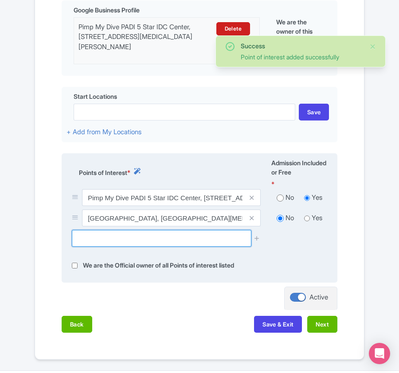
click at [105, 243] on input "text" at bounding box center [161, 238] width 179 height 17
paste input "HTMS Sattakut Dive Site"
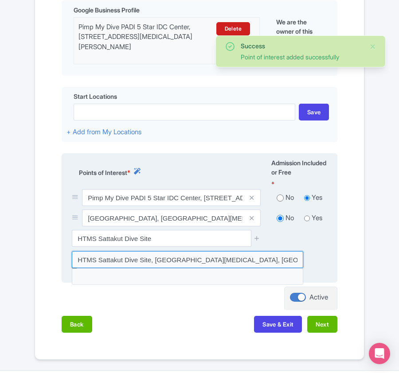
click at [146, 259] on input at bounding box center [187, 259] width 231 height 17
type input "HTMS Sattakut Dive Site, Ko Tao, Thailand"
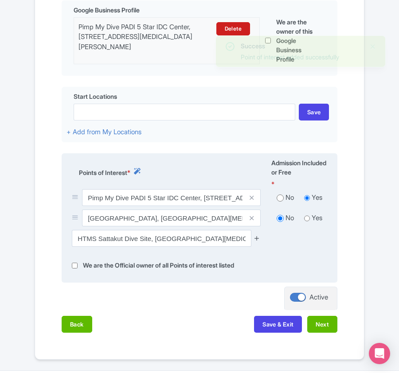
click at [259, 238] on icon at bounding box center [256, 238] width 7 height 7
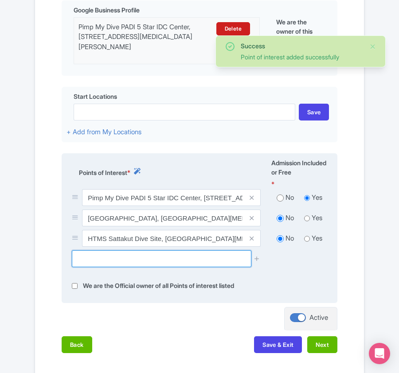
click at [133, 261] on input "text" at bounding box center [161, 258] width 179 height 17
paste input "Pottery pinnacle"
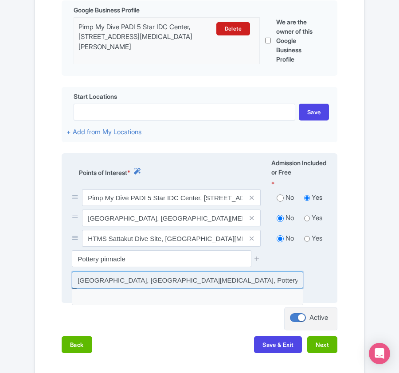
click at [135, 286] on input at bounding box center [187, 279] width 231 height 17
type input "Thailand, Ko Tao, Pottery pinnacle"
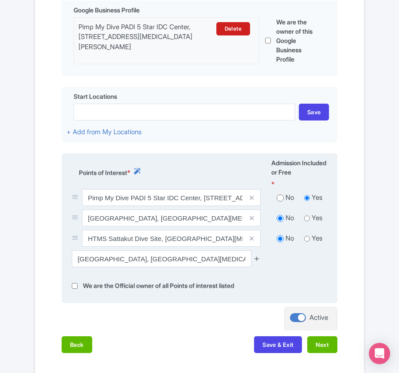
click at [255, 261] on icon at bounding box center [256, 258] width 7 height 7
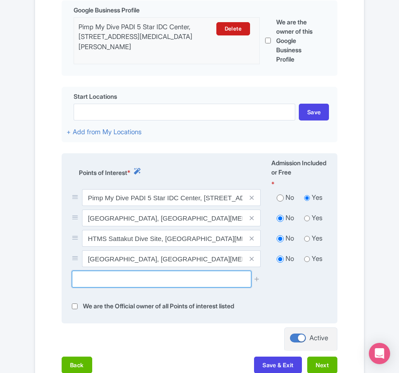
click at [159, 278] on input "text" at bounding box center [161, 279] width 179 height 17
paste input "The Three Rocks"
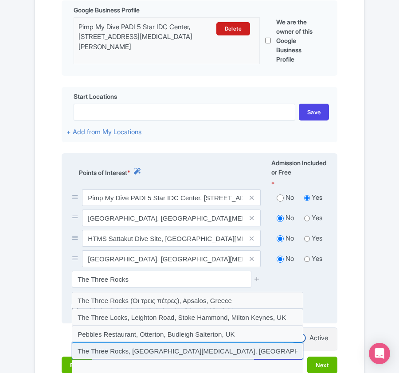
click at [129, 352] on input at bounding box center [187, 350] width 231 height 17
type input "The Three Rocks, Ko Tao, Thailand"
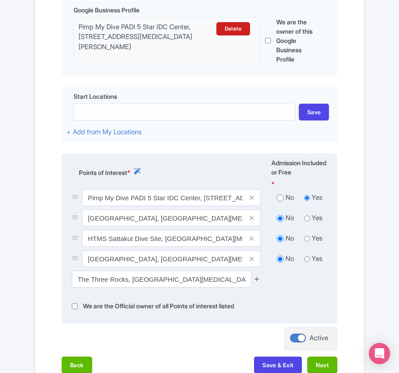
click at [256, 282] on icon at bounding box center [256, 278] width 7 height 7
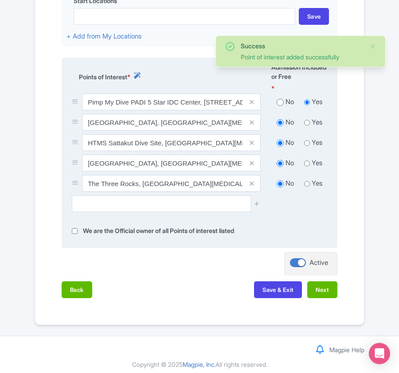
scroll to position [398, 0]
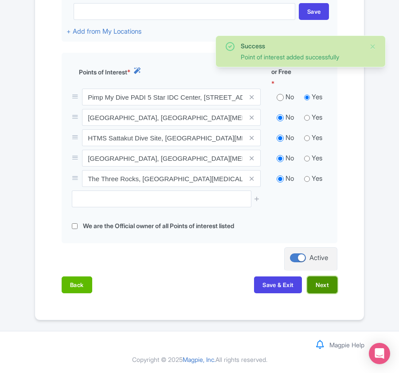
click at [325, 285] on button "Next" at bounding box center [322, 284] width 30 height 17
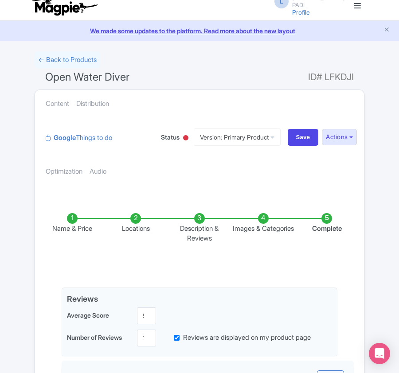
scroll to position [0, 0]
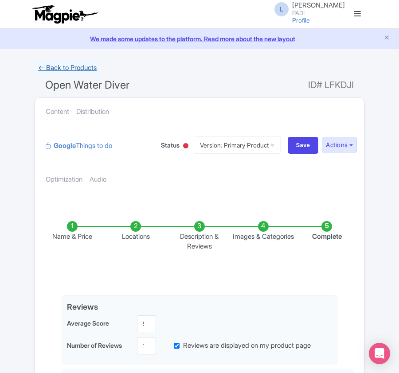
click at [71, 69] on link "← Back to Products" at bounding box center [68, 67] width 66 height 17
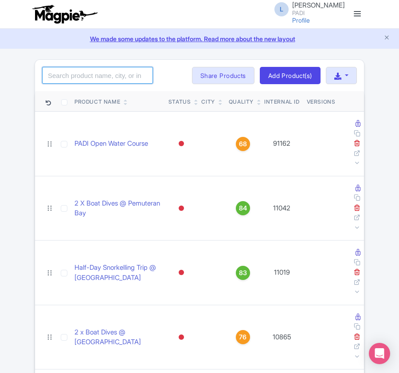
click at [87, 80] on input "search" at bounding box center [97, 75] width 111 height 17
paste input "54035"
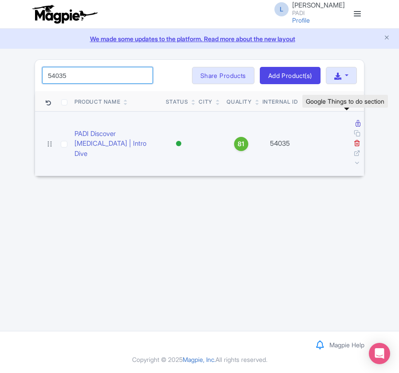
type input "54035"
click at [355, 126] on icon at bounding box center [357, 123] width 5 height 7
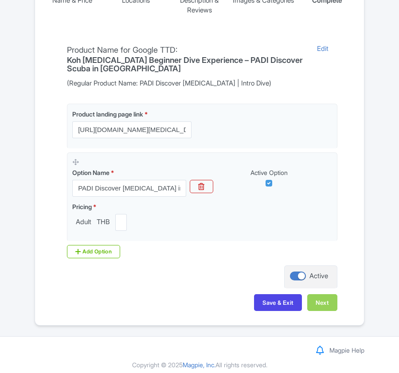
scroll to position [236, 0]
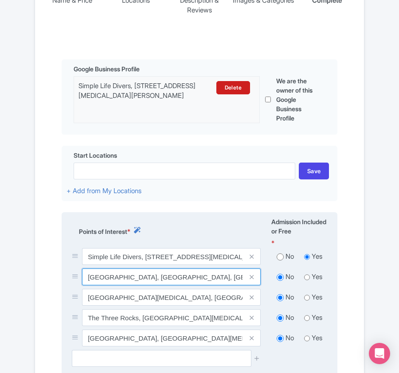
drag, startPoint x: 88, startPoint y: 278, endPoint x: 127, endPoint y: 278, distance: 39.0
click at [127, 278] on input "Sai Ri Beach, Sai Ri Beach, Surat Thani 84280, Thailand" at bounding box center [171, 276] width 178 height 17
click at [82, 282] on input "Sai Ri Beach, Sai Ri Beach, Surat Thani 84280, Thailand" at bounding box center [171, 276] width 178 height 17
drag, startPoint x: 82, startPoint y: 280, endPoint x: 125, endPoint y: 281, distance: 42.5
click at [125, 281] on input "Sai Ri Beach, Sai Ri Beach, Surat Thani 84280, Thailand" at bounding box center [171, 276] width 178 height 17
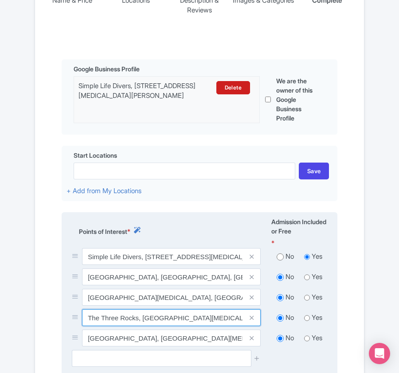
drag, startPoint x: 84, startPoint y: 320, endPoint x: 138, endPoint y: 318, distance: 54.5
click at [138, 318] on input "The Three Rocks, Ko Tao, Thailand" at bounding box center [171, 317] width 178 height 17
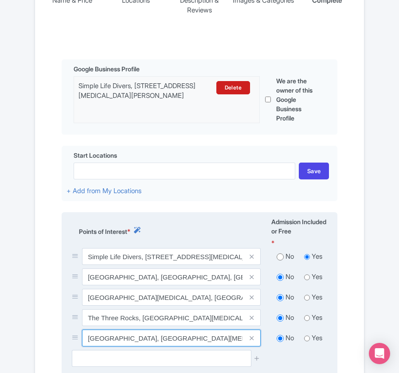
click at [87, 342] on input "Thailand, Ko Tao, Pottery pinnacle" at bounding box center [171, 337] width 178 height 17
drag, startPoint x: 141, startPoint y: 339, endPoint x: 188, endPoint y: 340, distance: 46.9
click at [188, 340] on input "Thailand, Ko Tao, Pottery pinnacle" at bounding box center [171, 337] width 178 height 17
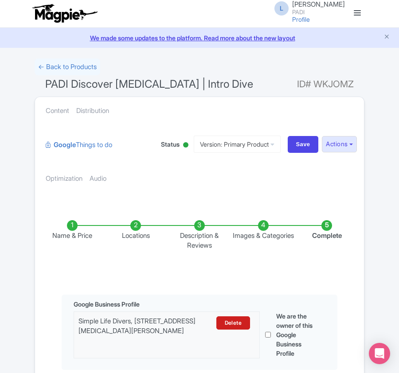
scroll to position [0, 0]
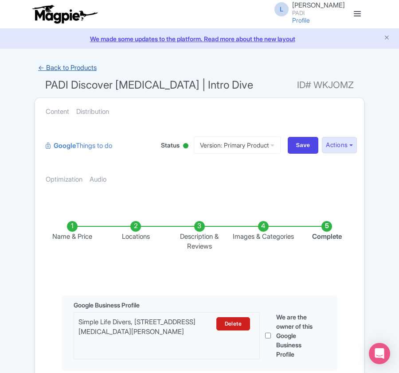
click at [66, 69] on link "← Back to Products" at bounding box center [68, 67] width 66 height 17
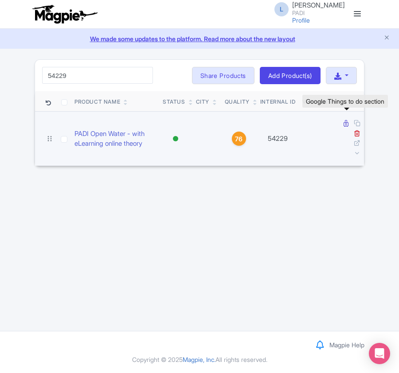
type input "54229"
click at [344, 126] on icon at bounding box center [345, 123] width 5 height 7
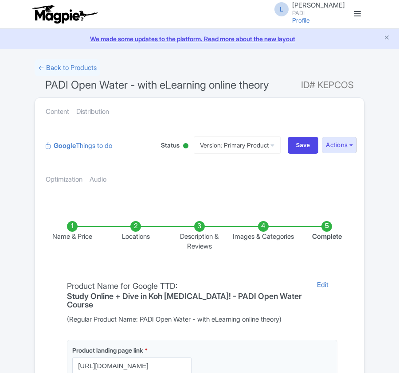
scroll to position [235, 0]
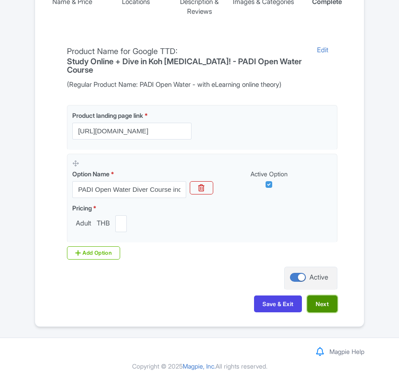
click at [329, 298] on button "Next" at bounding box center [322, 303] width 30 height 17
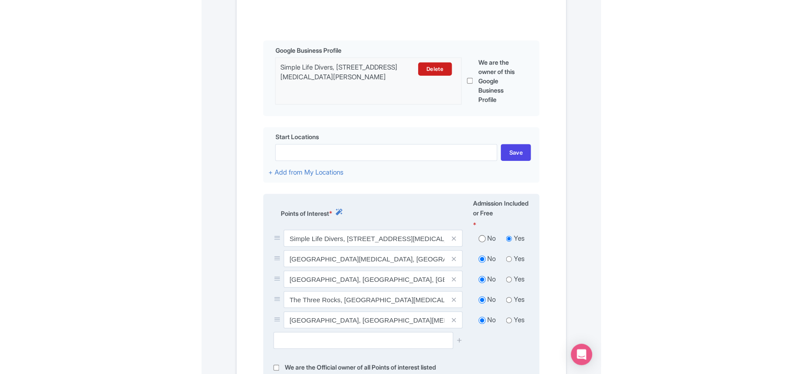
scroll to position [0, 0]
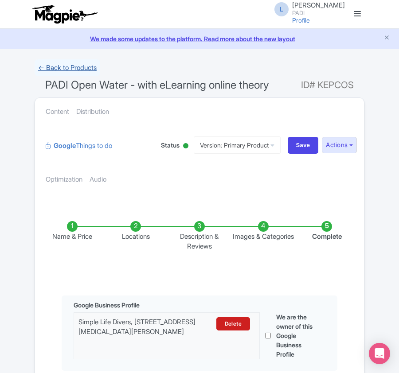
click at [55, 68] on link "← Back to Products" at bounding box center [68, 67] width 66 height 17
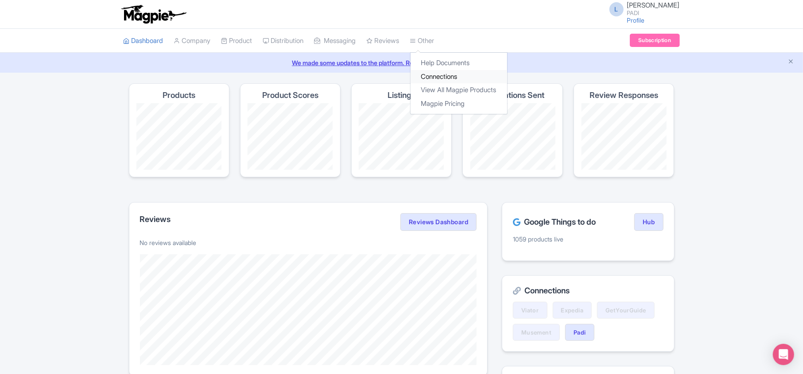
click at [451, 74] on link "Connections" at bounding box center [458, 77] width 97 height 14
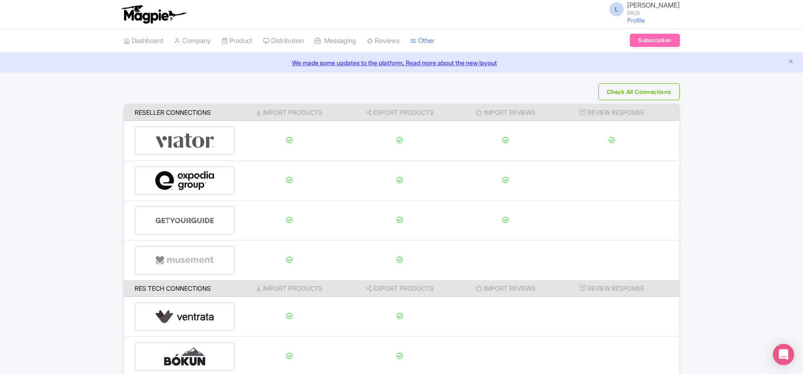
scroll to position [139, 0]
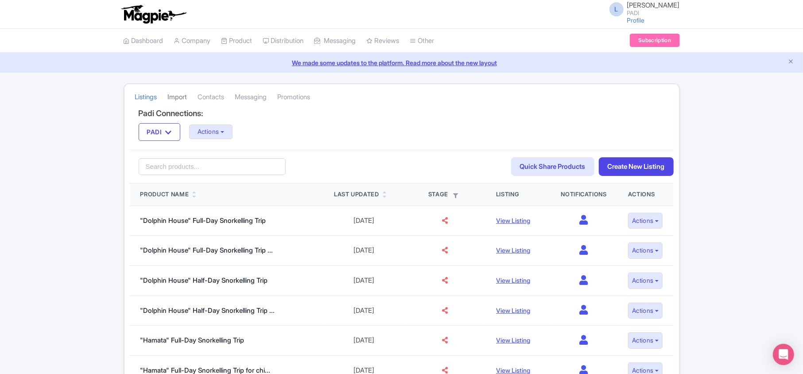
click at [181, 97] on link "Import" at bounding box center [177, 97] width 19 height 24
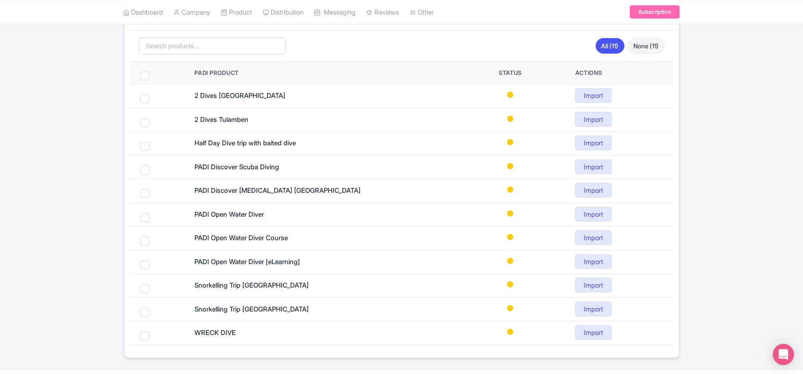
scroll to position [145, 0]
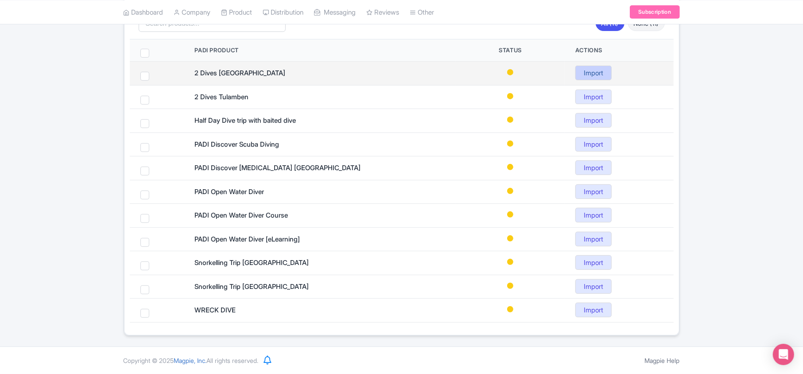
click at [590, 73] on link "Import" at bounding box center [593, 73] width 36 height 15
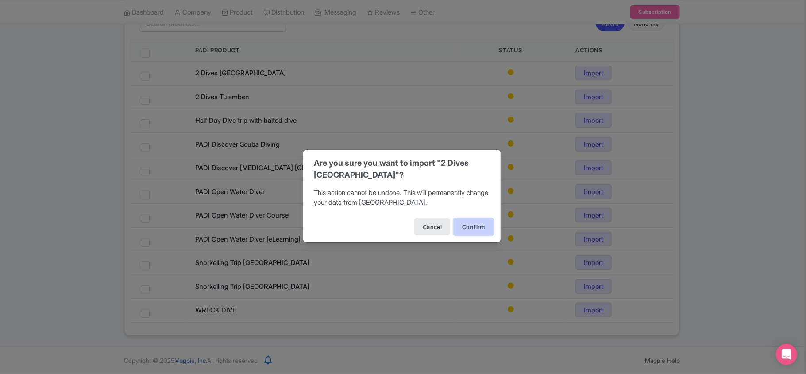
click at [467, 231] on button "Confirm" at bounding box center [474, 226] width 40 height 17
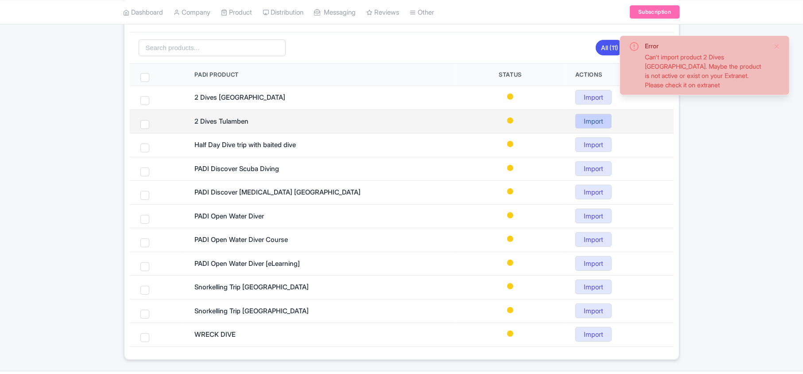
scroll to position [118, 0]
click at [588, 121] on link "Import" at bounding box center [593, 121] width 36 height 15
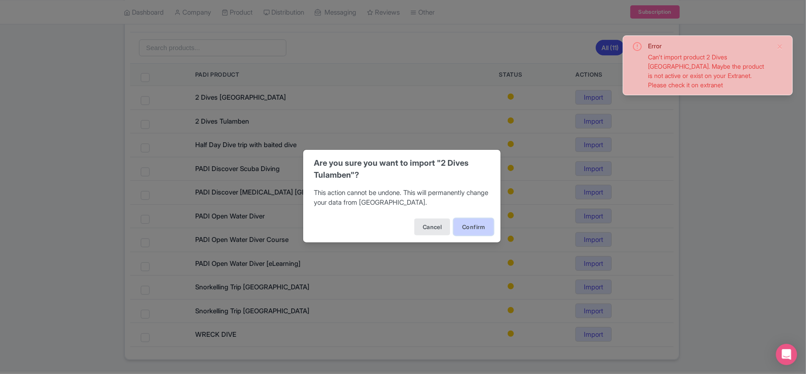
click at [465, 228] on button "Confirm" at bounding box center [474, 226] width 40 height 17
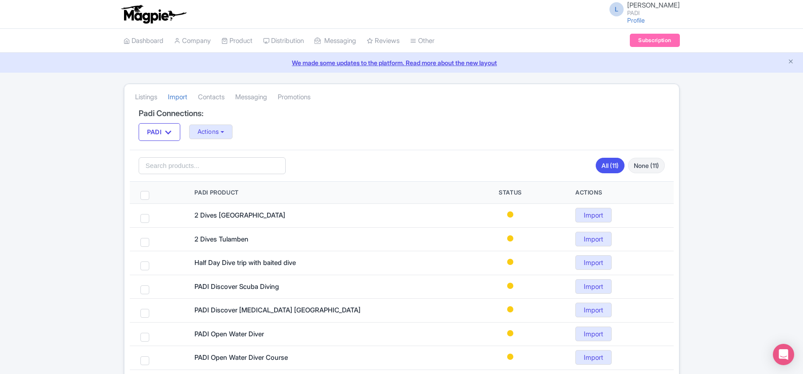
scroll to position [145, 0]
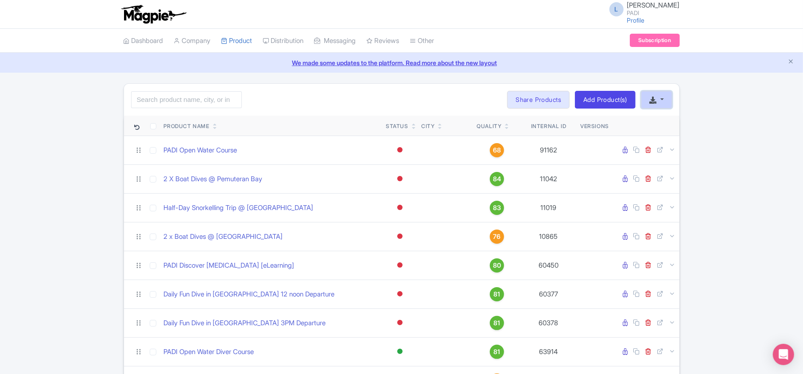
click at [659, 96] on button "button" at bounding box center [656, 100] width 31 height 18
click at [667, 117] on link "Download Product List" at bounding box center [684, 120] width 87 height 14
click at [182, 98] on input "search" at bounding box center [186, 99] width 111 height 17
paste input "Activity ID 12594 12752 12776 11521 8183 10519 19083 82474 82473 26290 12142 79…"
type input "Activity ID 12594 12752 12776 11521 8183 10519 19083 82474 82473 26290 12142 79…"
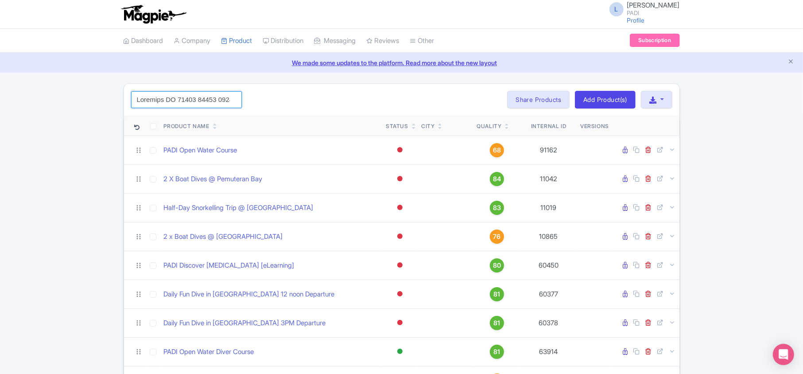
scroll to position [0, 24131]
click at [234, 101] on input "search" at bounding box center [186, 99] width 111 height 17
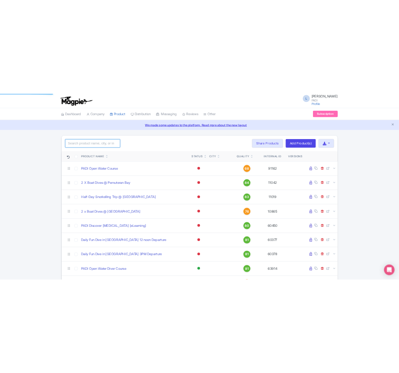
scroll to position [0, 0]
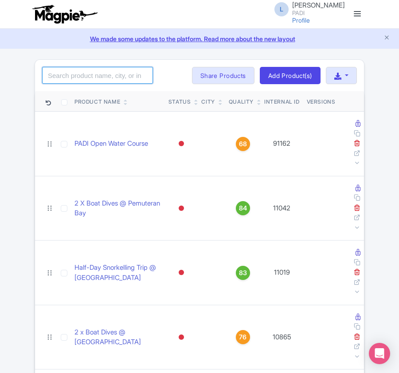
click at [74, 76] on input "search" at bounding box center [97, 75] width 111 height 17
paste input "12360"
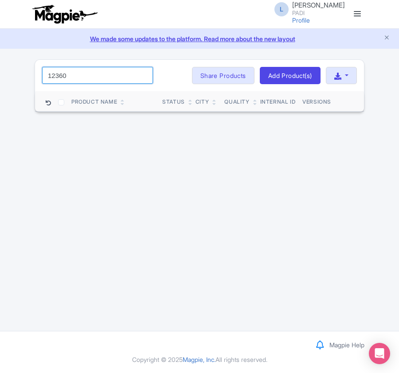
drag, startPoint x: 100, startPoint y: 71, endPoint x: -22, endPoint y: 70, distance: 122.2
click at [0, 70] on html "L [PERSON_NAME] PADI Profile Users Settings Sign out Dashboard Company Product …" at bounding box center [199, 186] width 399 height 373
paste input "1"
drag, startPoint x: 85, startPoint y: 75, endPoint x: 11, endPoint y: 65, distance: 75.5
click at [10, 66] on div "12361 Search Bulk Actions [GEOGRAPHIC_DATA] Add to Collection Share Products Ad…" at bounding box center [199, 85] width 399 height 53
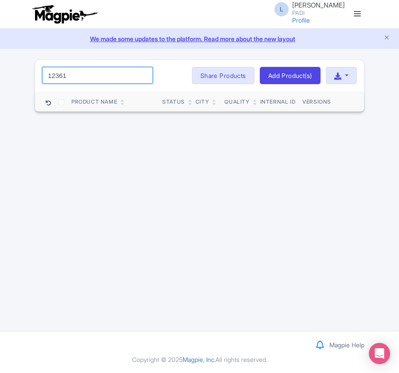
paste input "12895"
type input "112895"
